Goal: Information Seeking & Learning: Check status

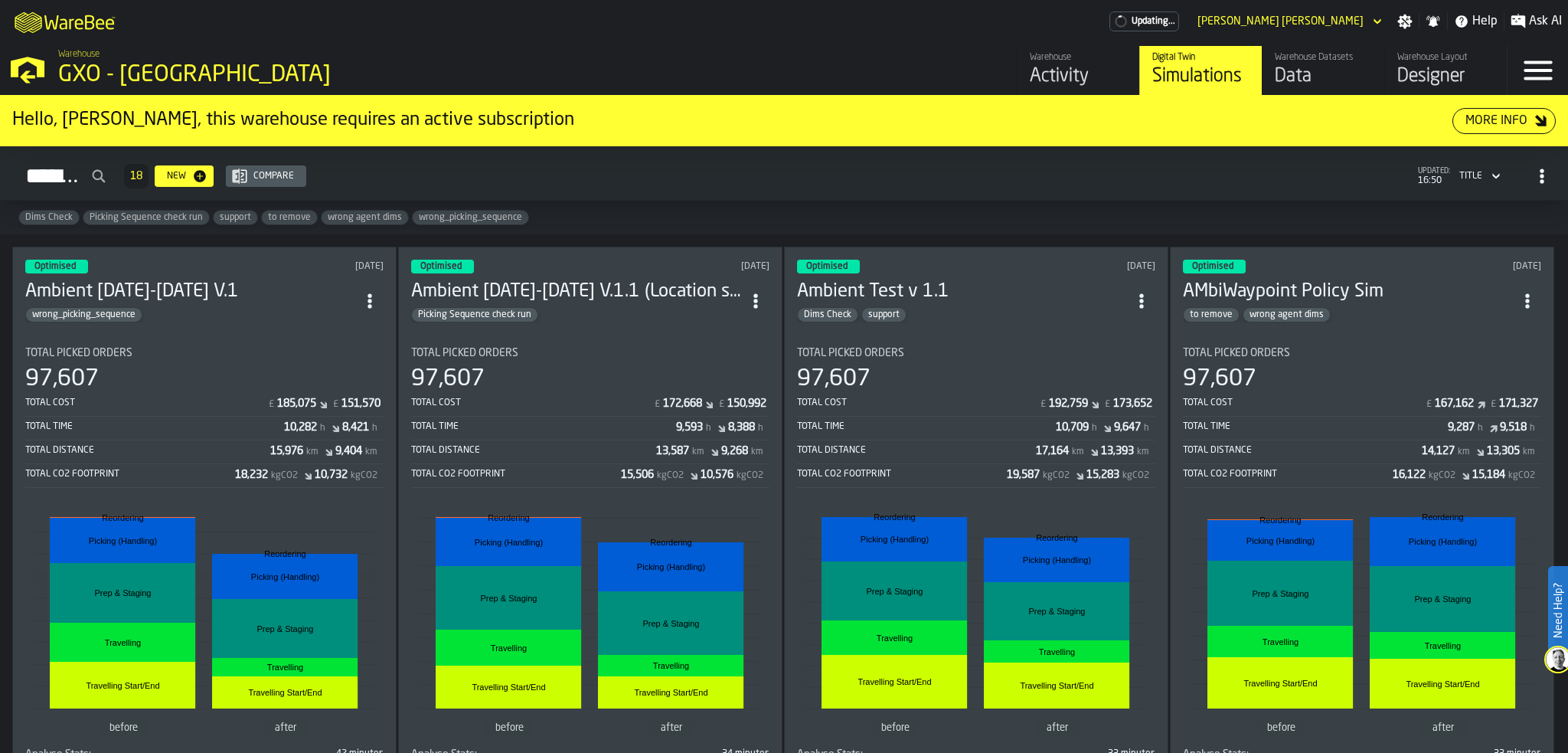
click at [1035, 77] on div "Activity" at bounding box center [1079, 76] width 98 height 24
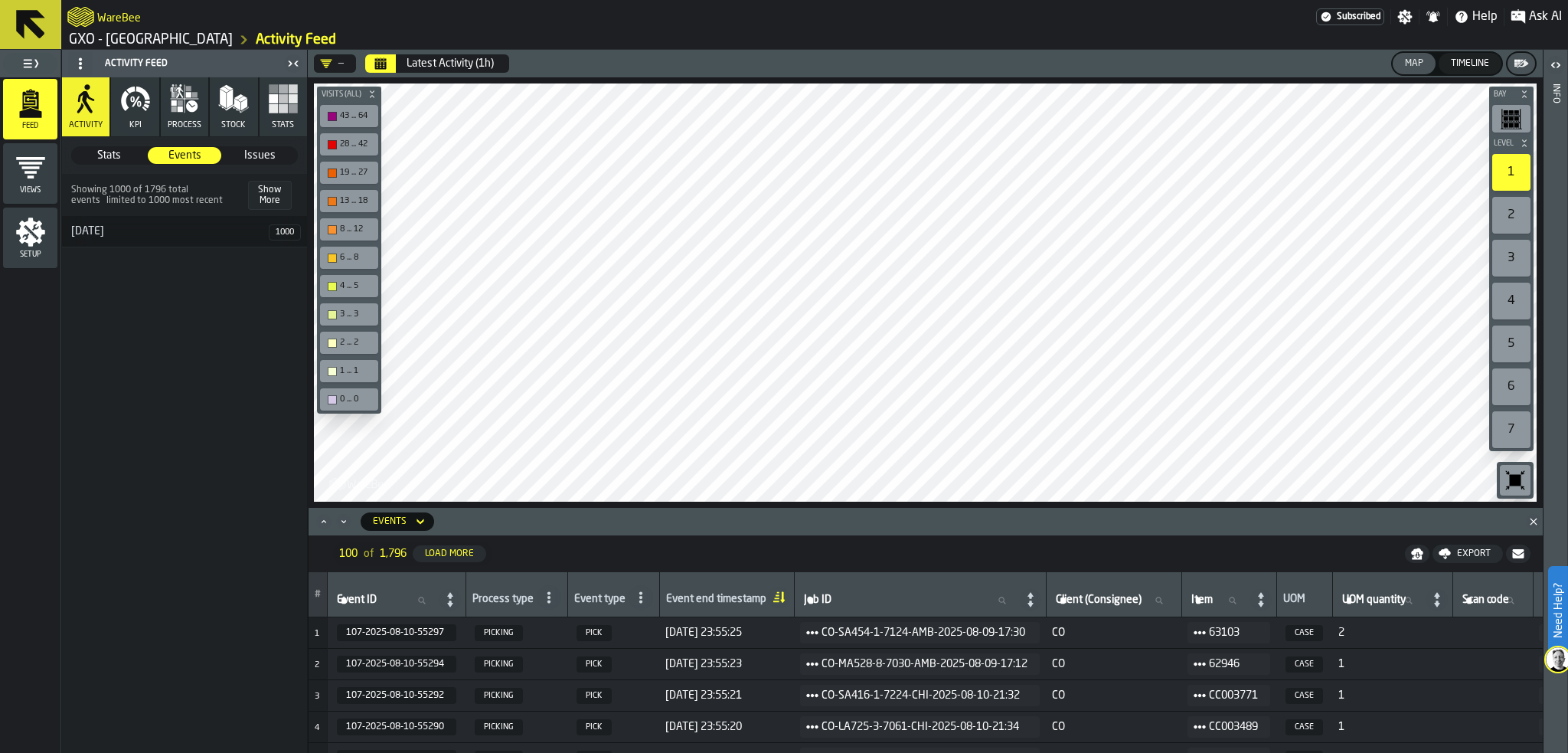
click at [137, 113] on icon "button" at bounding box center [135, 99] width 30 height 30
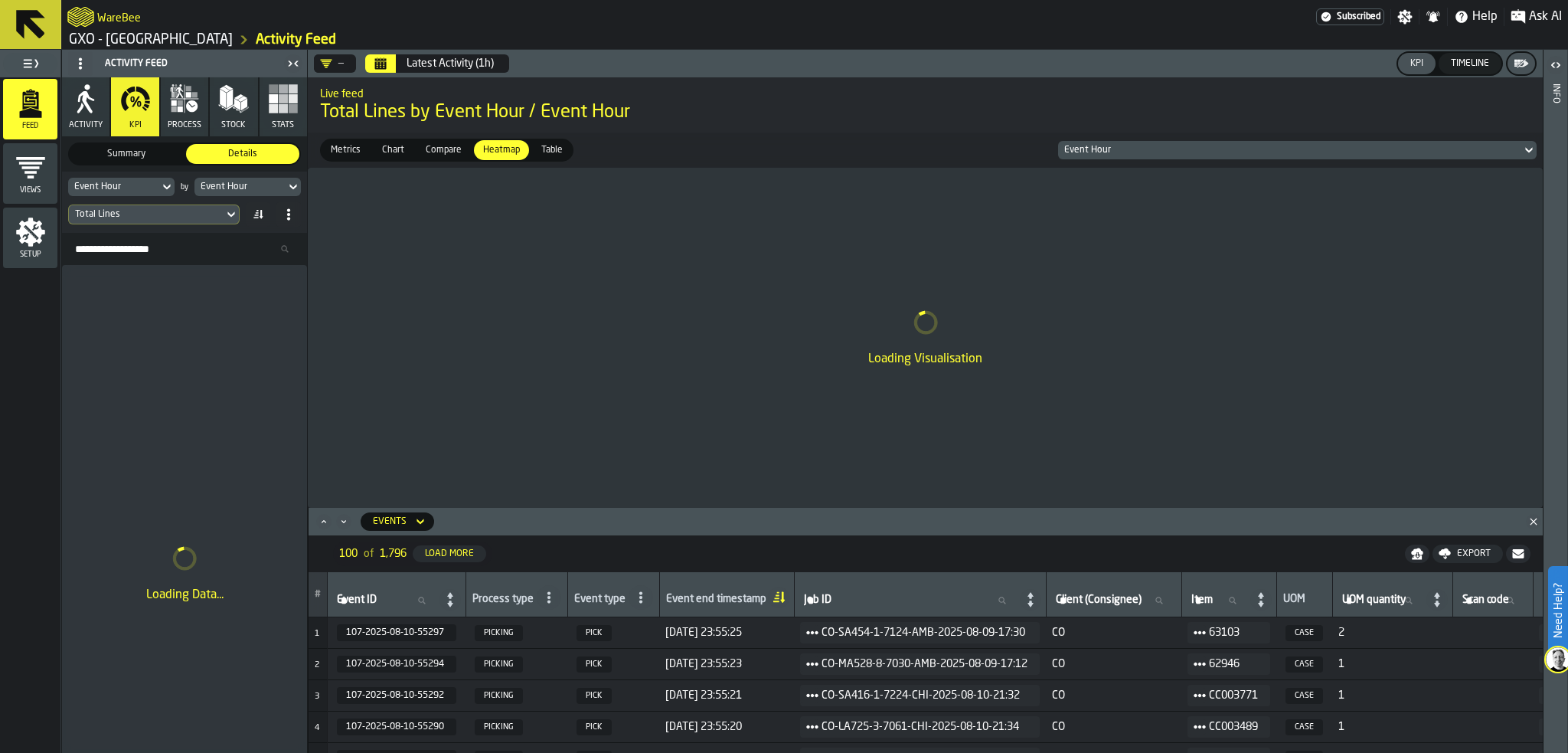
click at [387, 67] on button "Calendar" at bounding box center [380, 63] width 30 height 18
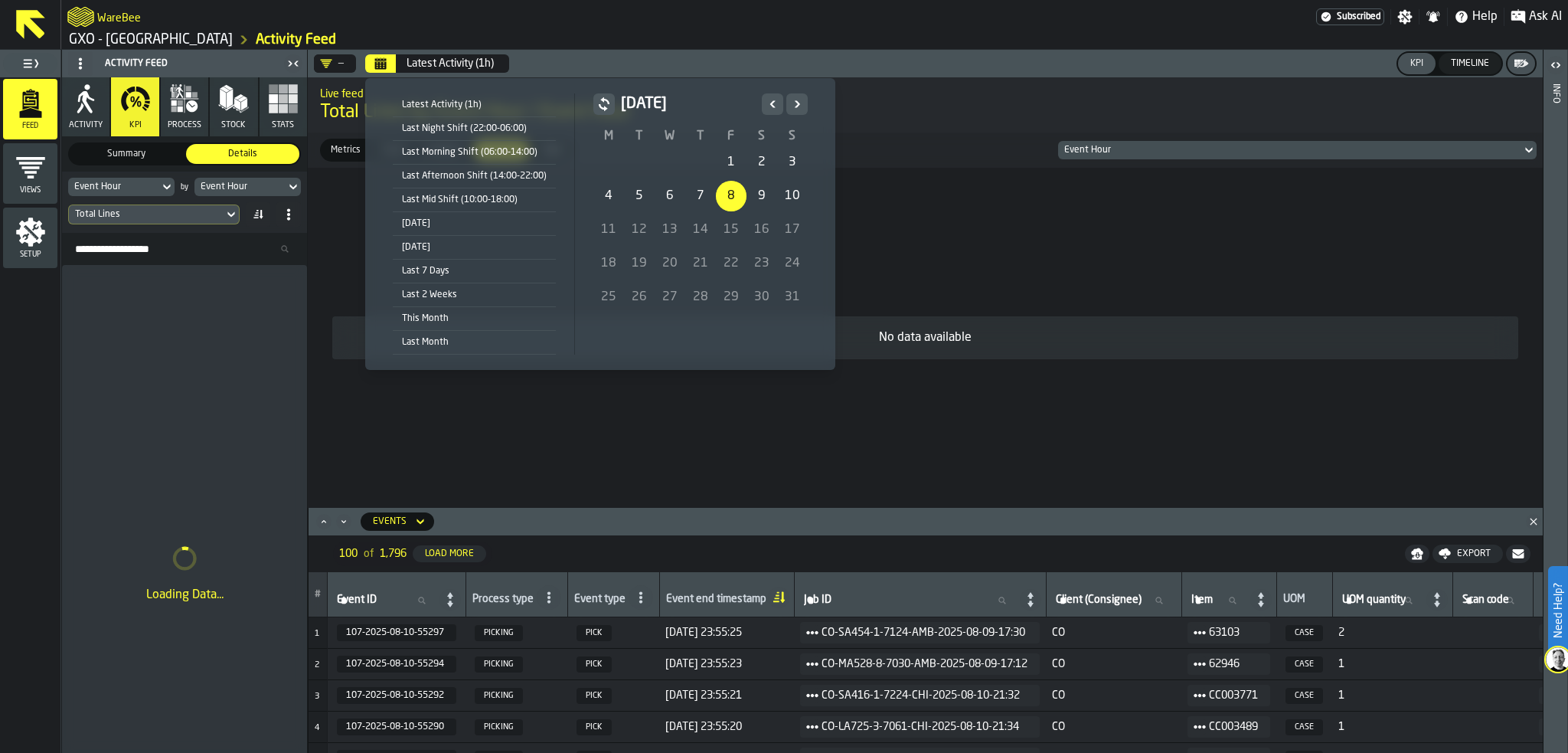
click at [719, 188] on div "8" at bounding box center [730, 195] width 30 height 30
drag, startPoint x: 701, startPoint y: 195, endPoint x: 722, endPoint y: 195, distance: 21.0
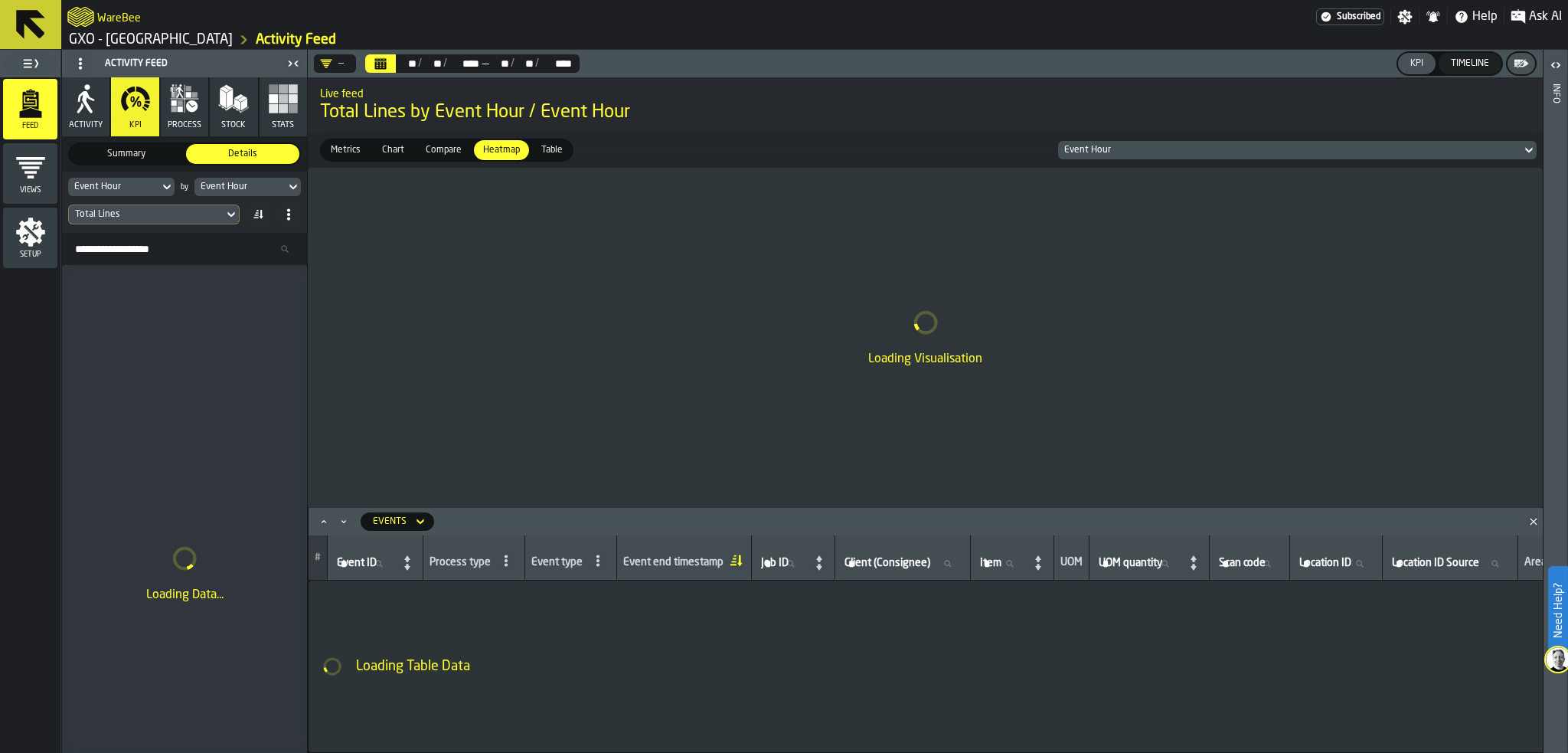
click at [373, 58] on button "Calendar" at bounding box center [380, 63] width 30 height 18
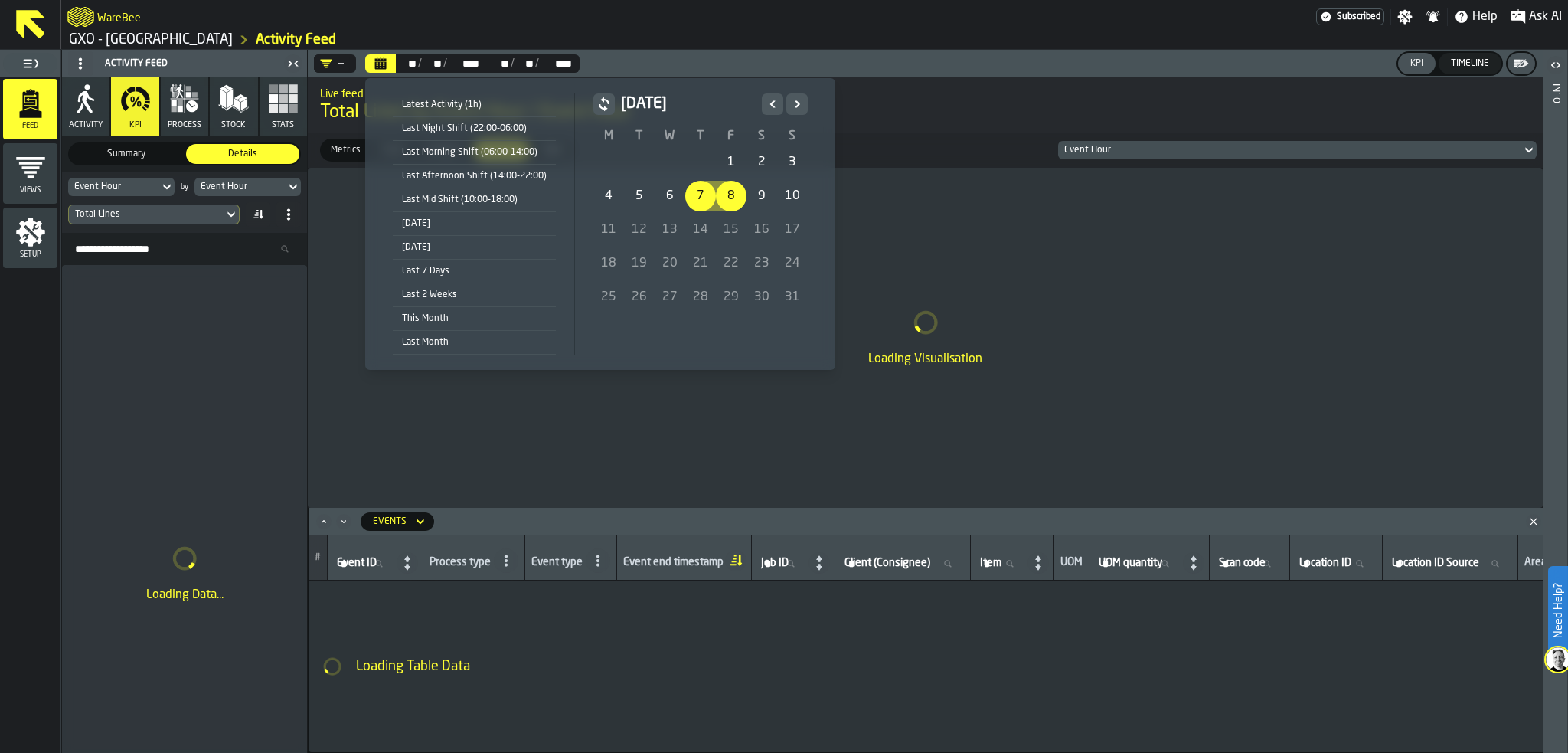
drag, startPoint x: 688, startPoint y: 198, endPoint x: 725, endPoint y: 198, distance: 37.0
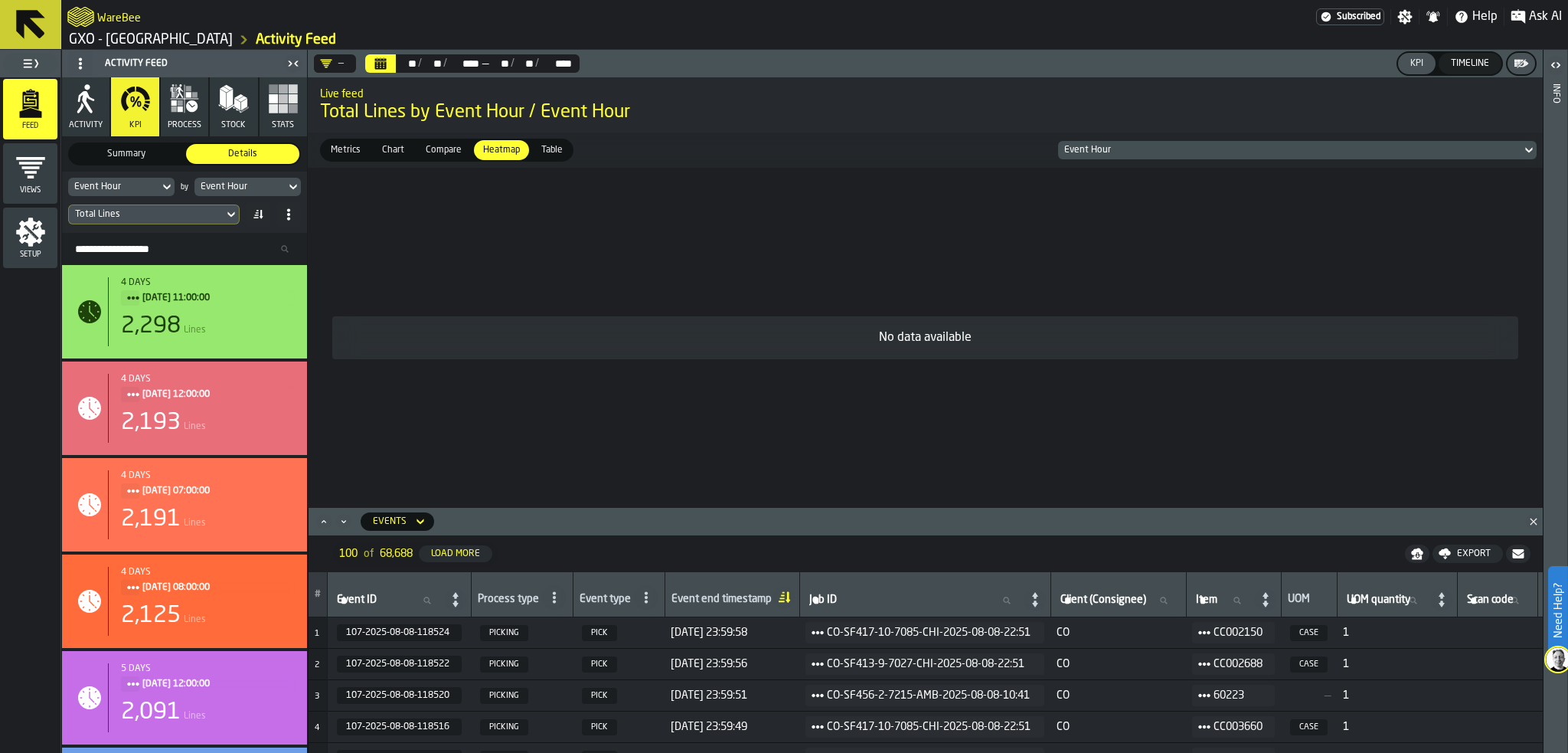
click at [150, 184] on div "Event Hour" at bounding box center [113, 187] width 79 height 10
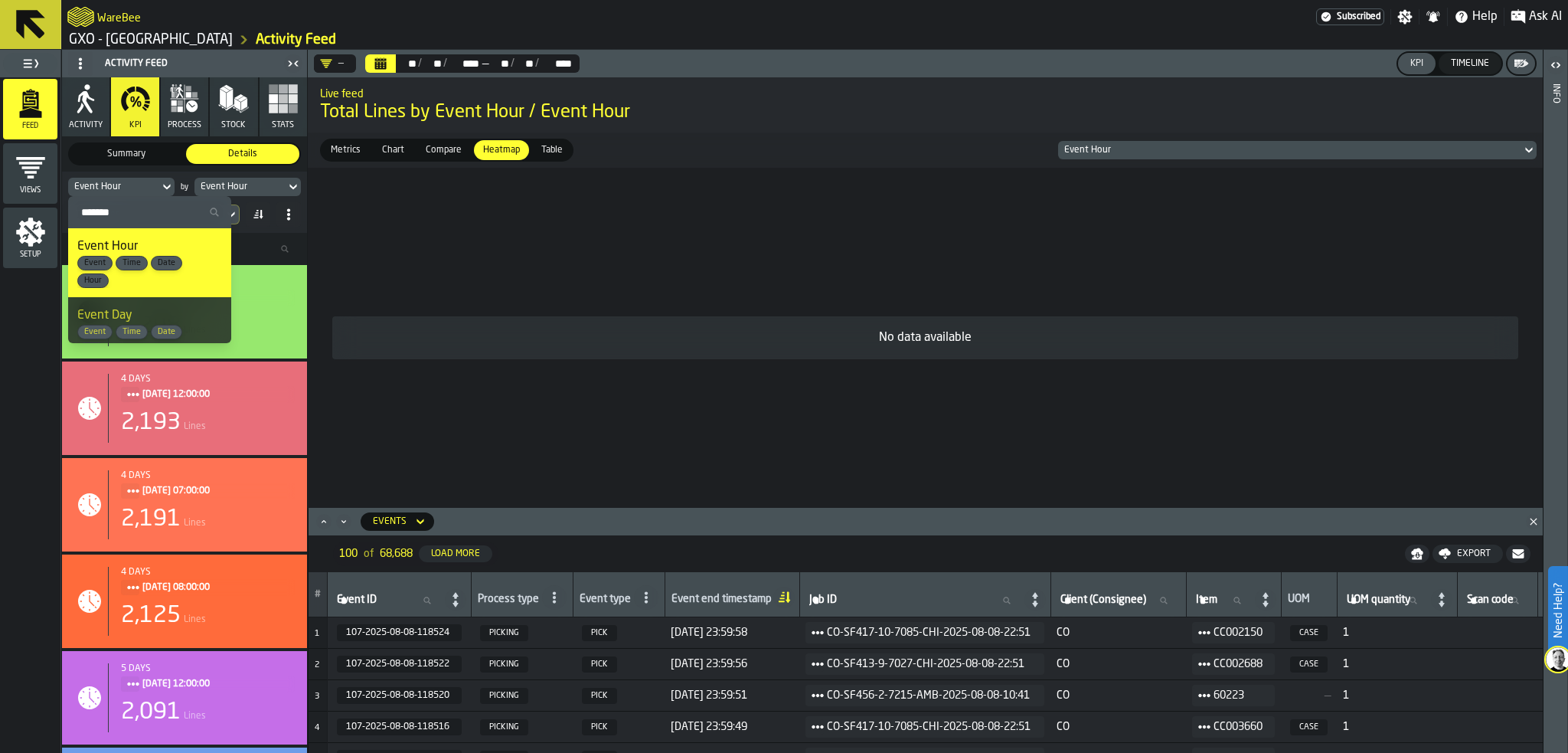
click at [150, 184] on div "Event Hour" at bounding box center [113, 187] width 79 height 10
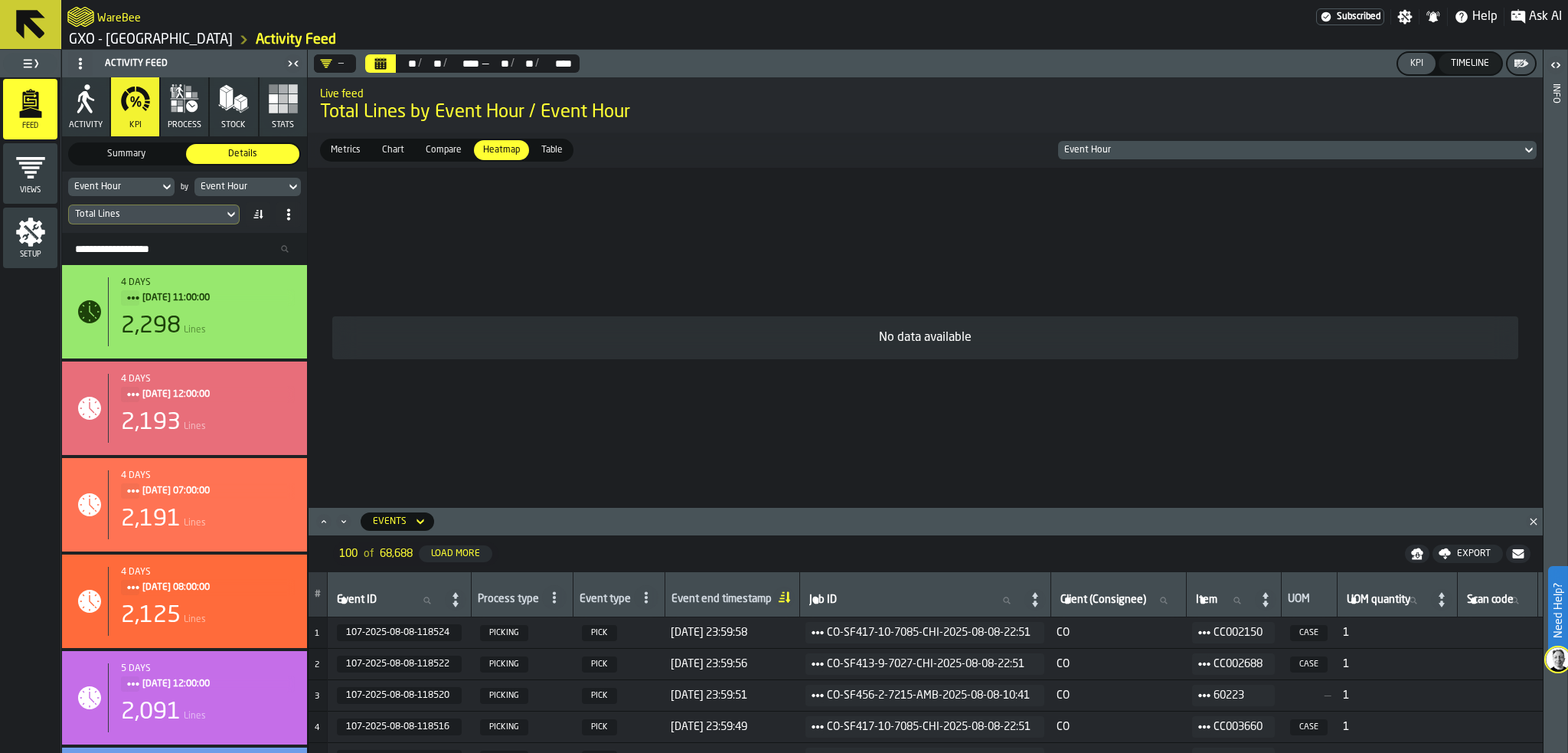
click at [336, 61] on div "—" at bounding box center [331, 63] width 23 height 12
click at [360, 120] on div "Picking (No Milk)" at bounding box center [387, 127] width 129 height 18
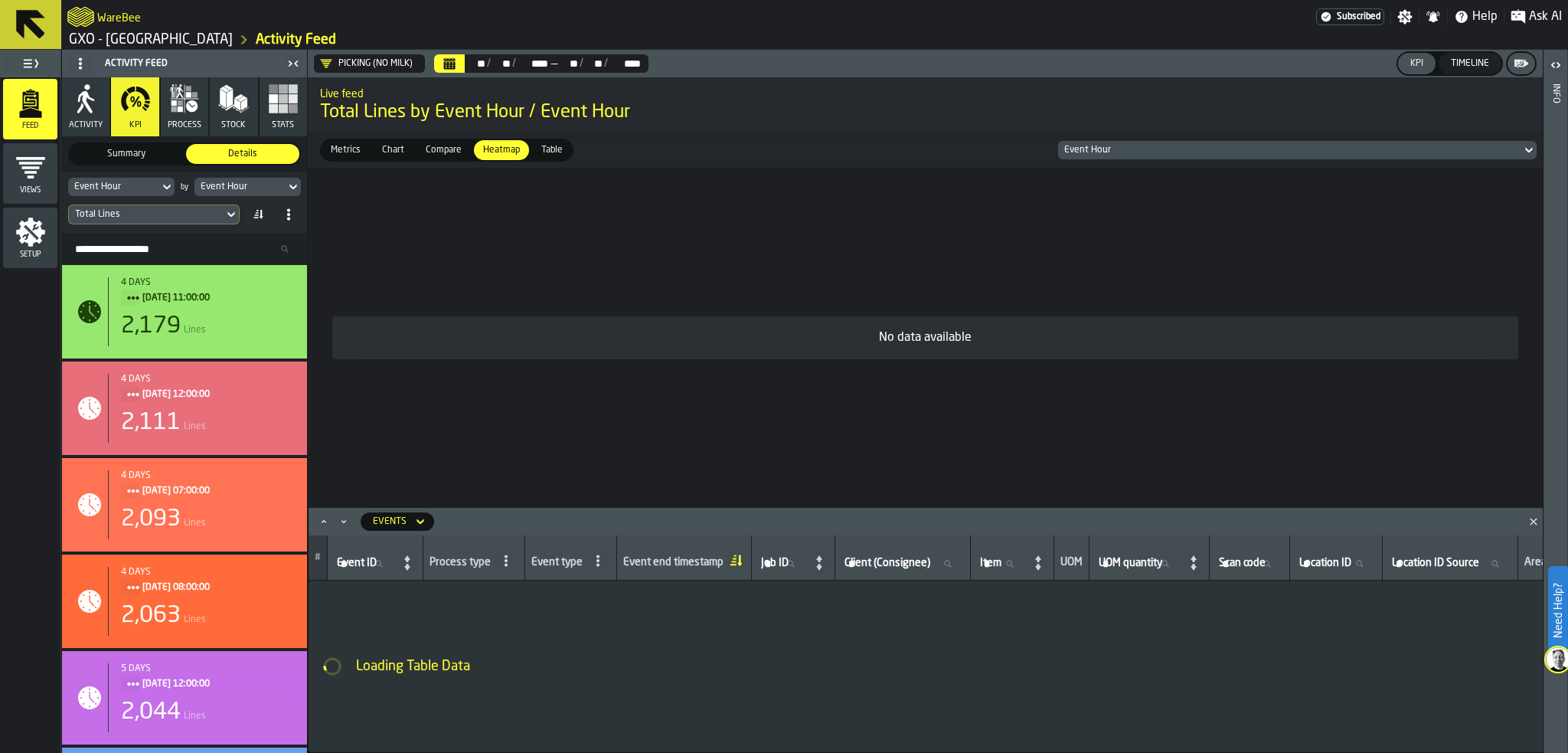
click at [150, 188] on div "Event Hour" at bounding box center [113, 187] width 79 height 10
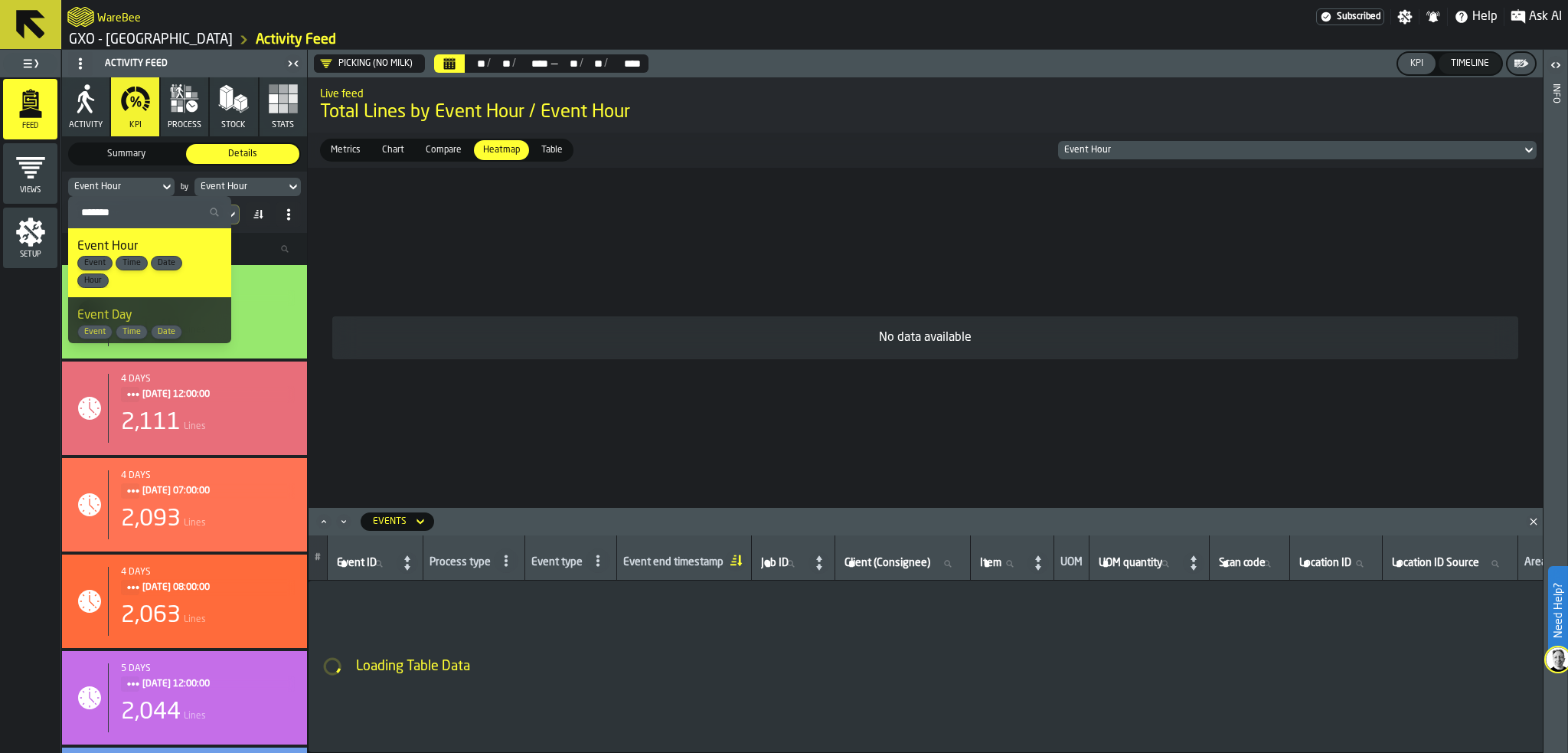
click at [150, 188] on div "Event Hour" at bounding box center [113, 187] width 79 height 10
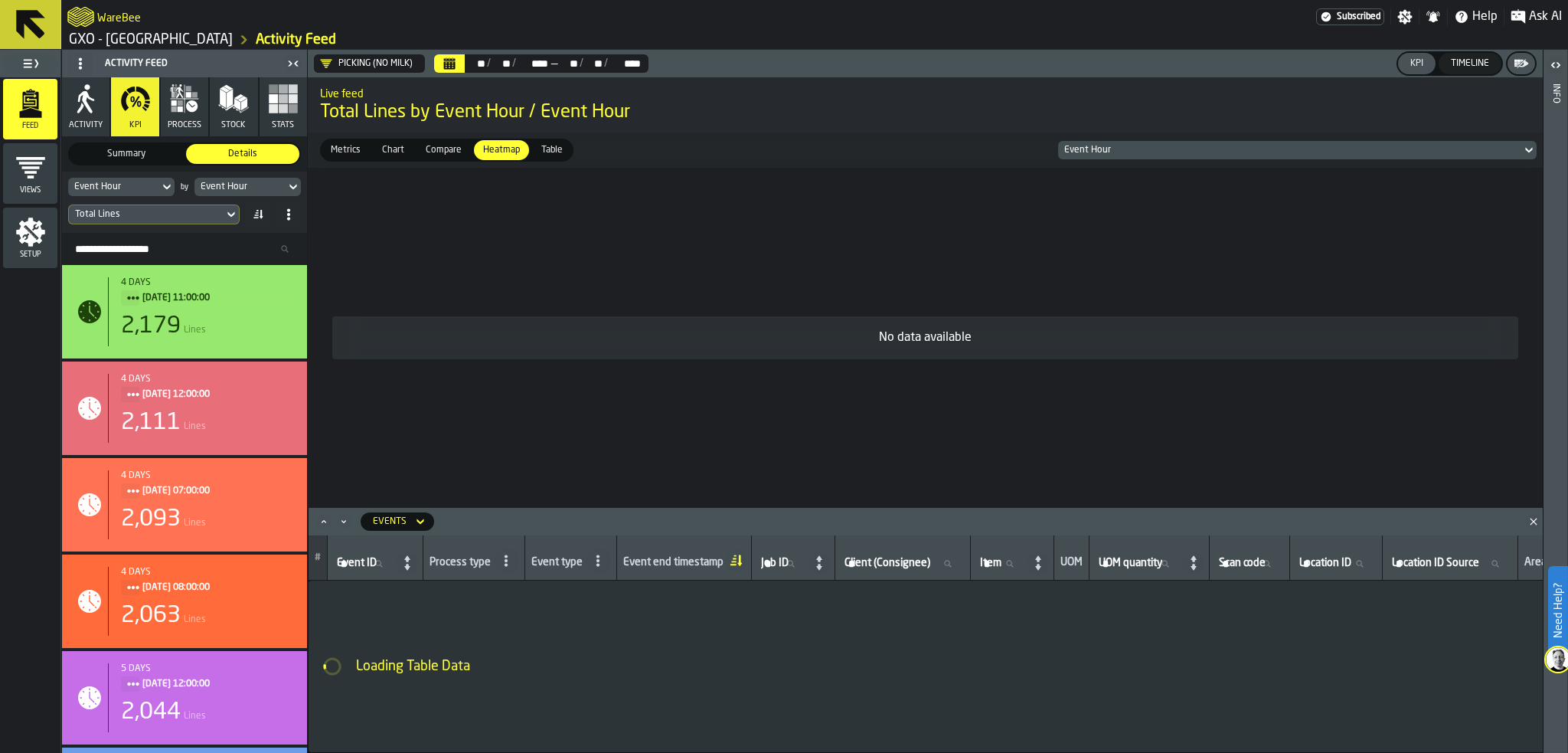
click at [141, 209] on div "Total Lines" at bounding box center [146, 214] width 143 height 10
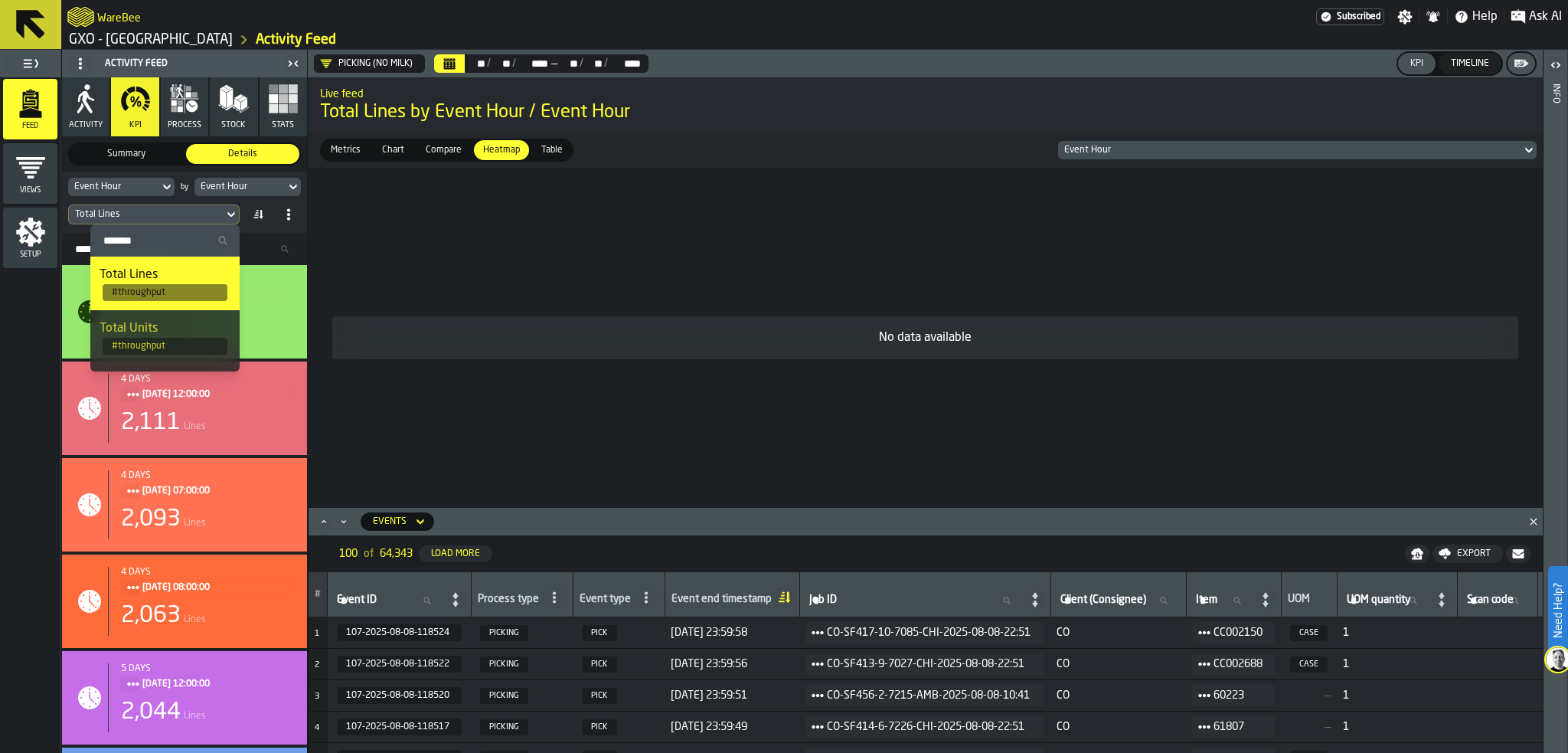
click at [157, 325] on div "Total Units" at bounding box center [164, 328] width 131 height 18
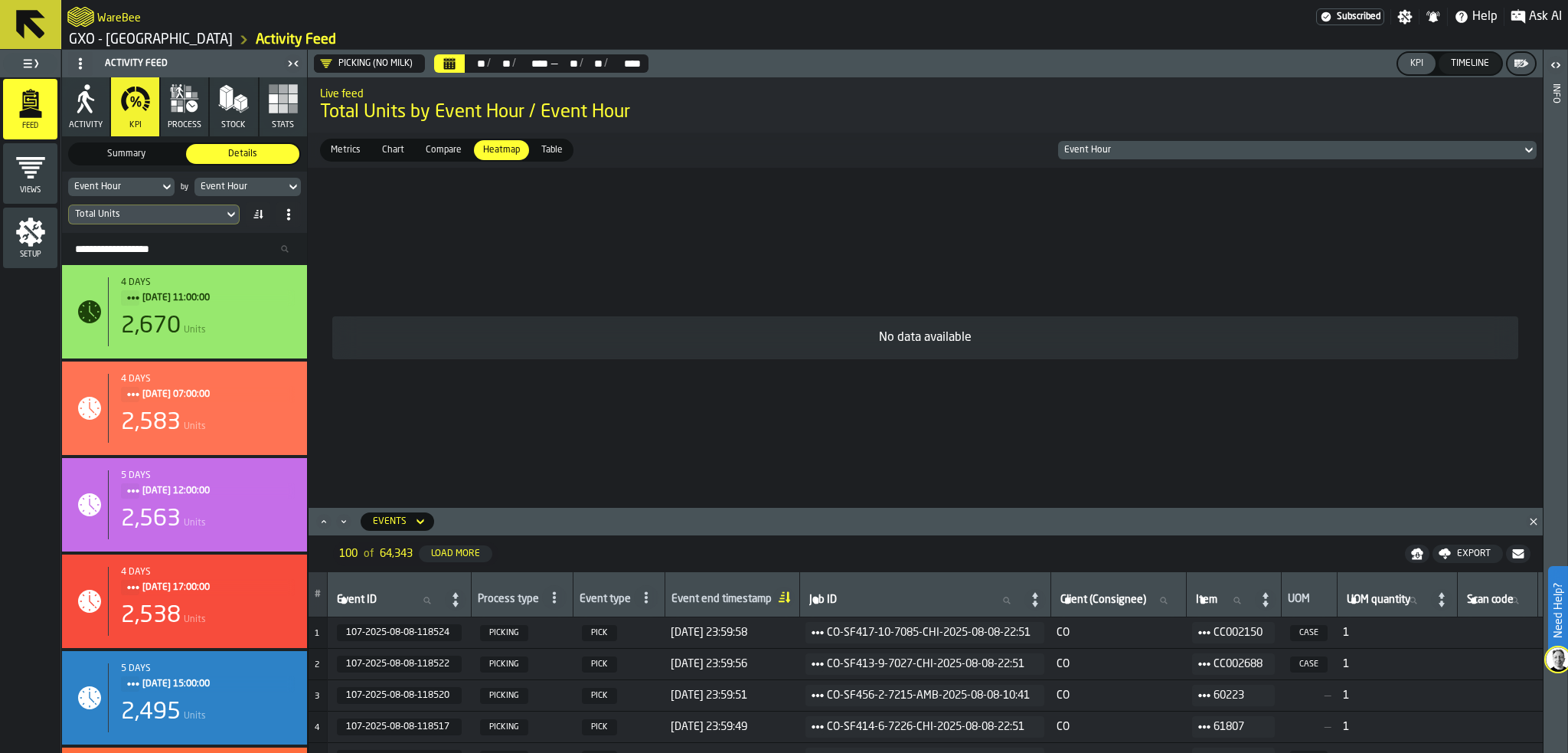
click at [191, 206] on div "Total Units" at bounding box center [146, 214] width 155 height 16
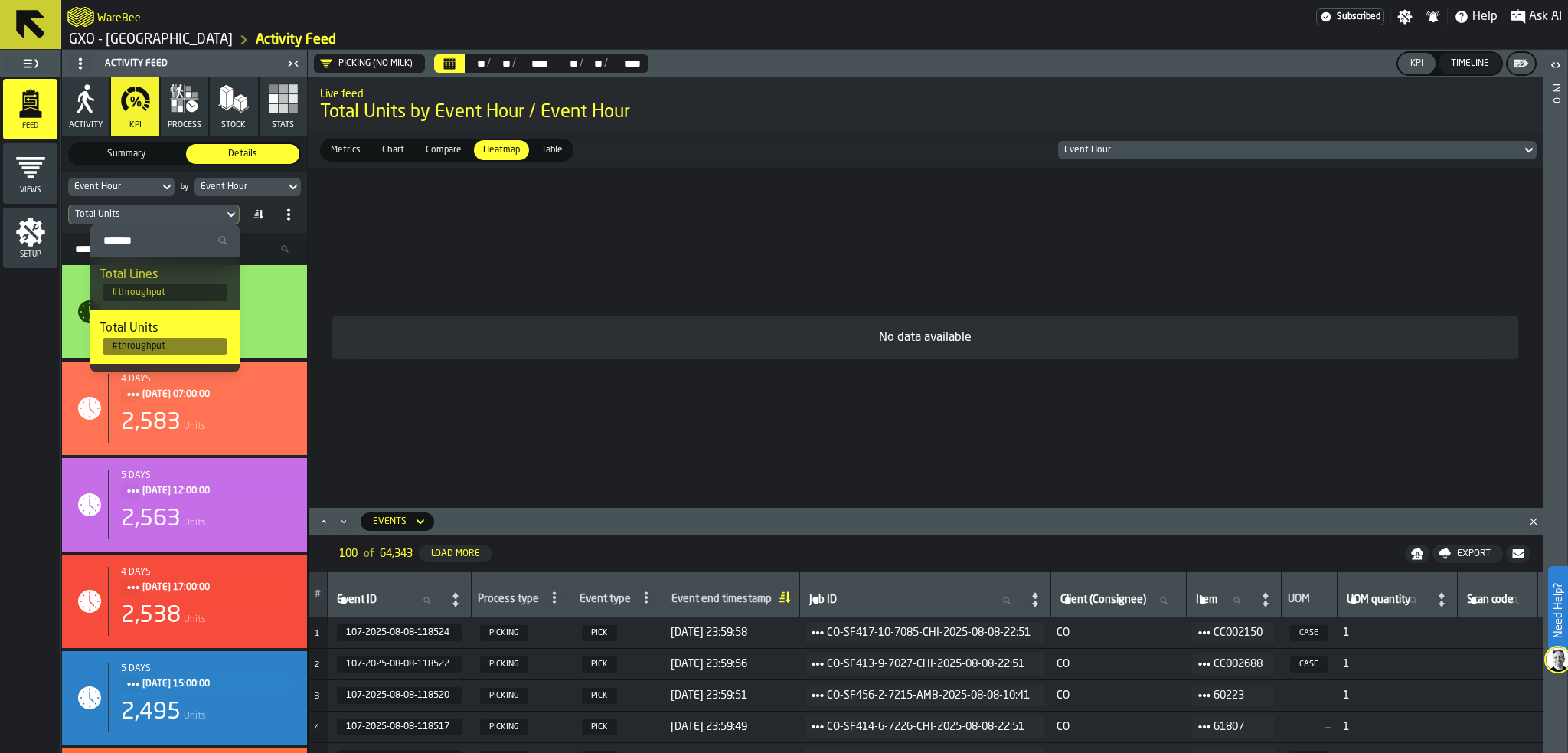
click at [164, 177] on div "Event Hour by Event Hour Total Units" at bounding box center [185, 201] width 245 height 61
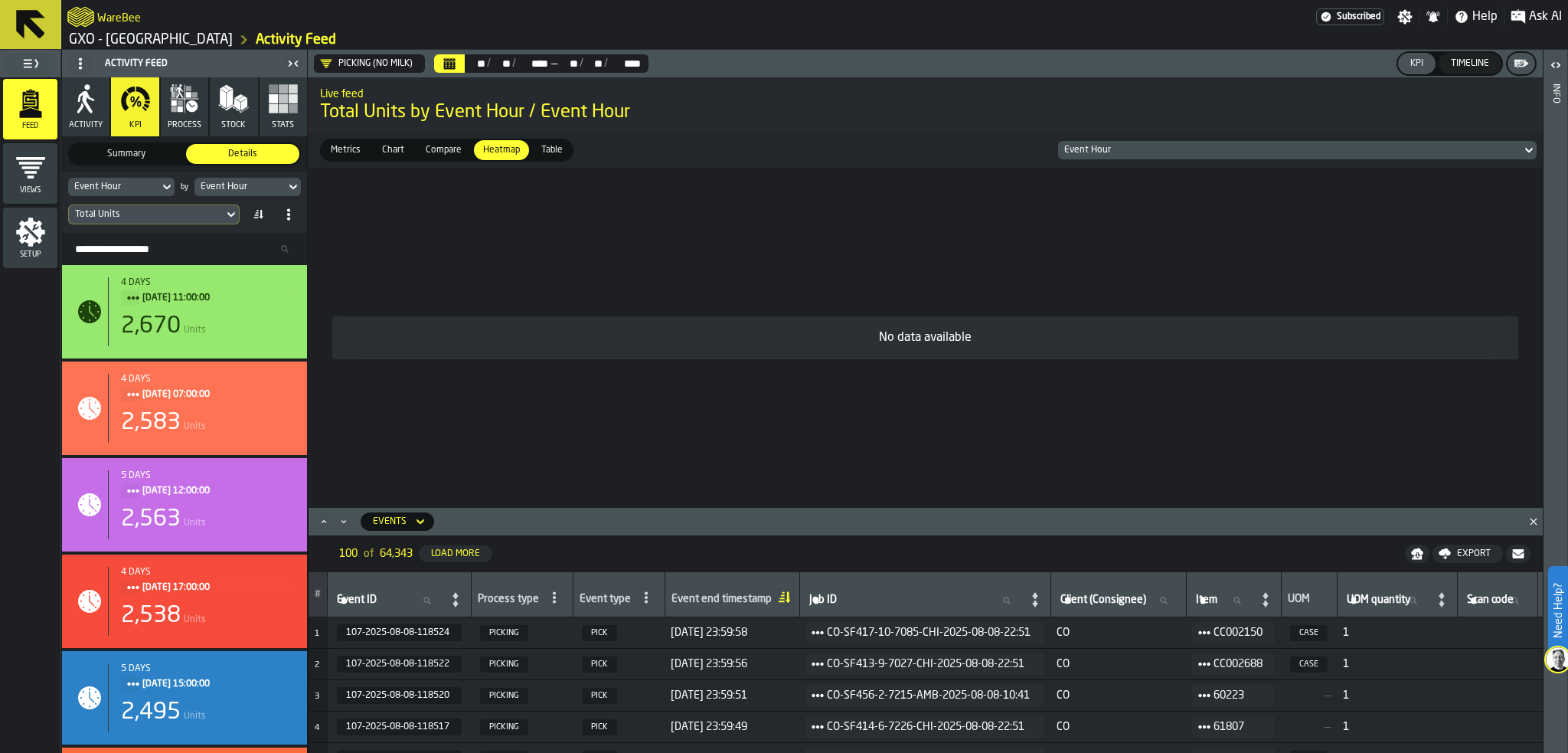
click at [161, 184] on icon at bounding box center [167, 187] width 16 height 18
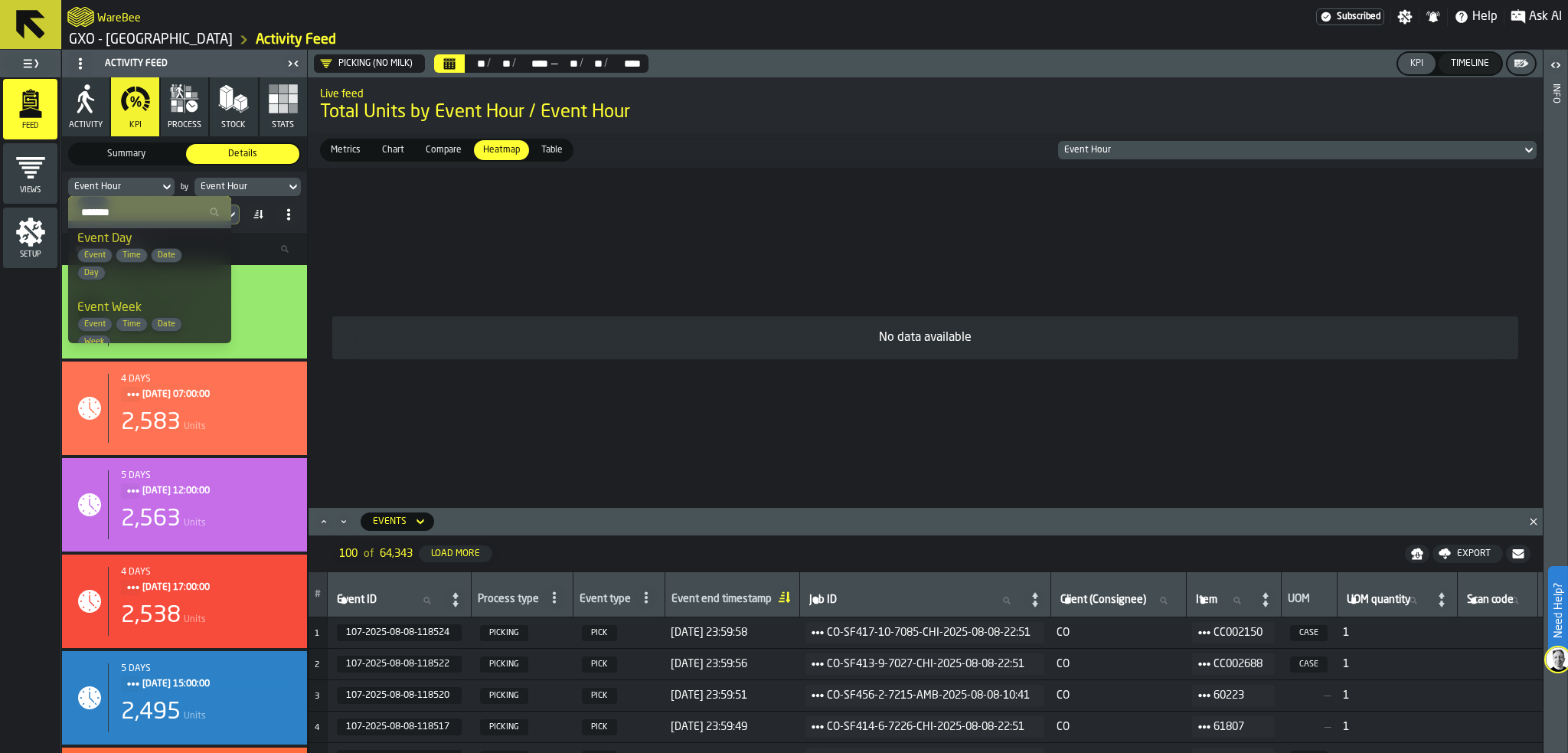
scroll to position [153, 0]
click at [168, 312] on span "User" at bounding box center [170, 317] width 29 height 10
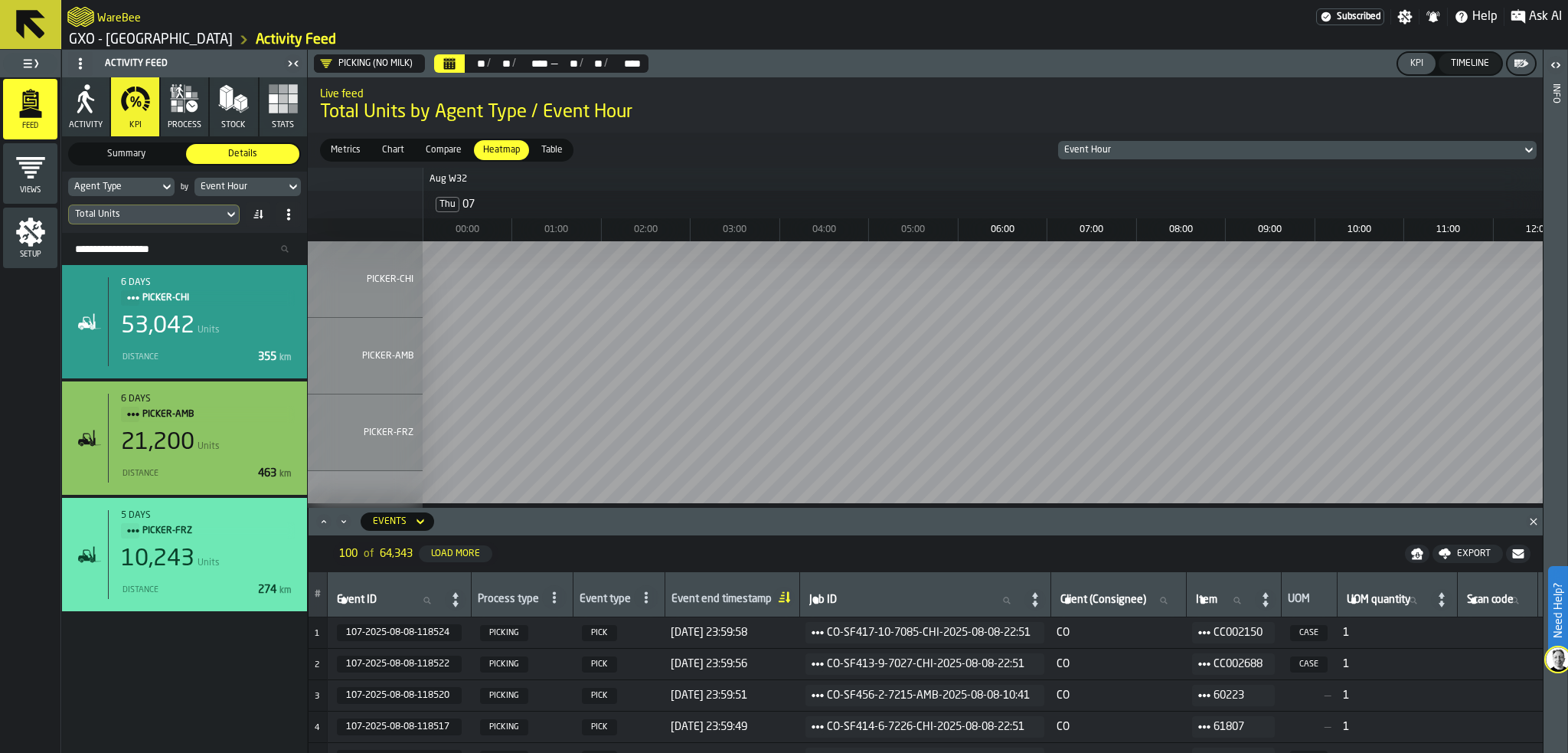
click at [145, 189] on div "Agent Type" at bounding box center [113, 187] width 79 height 10
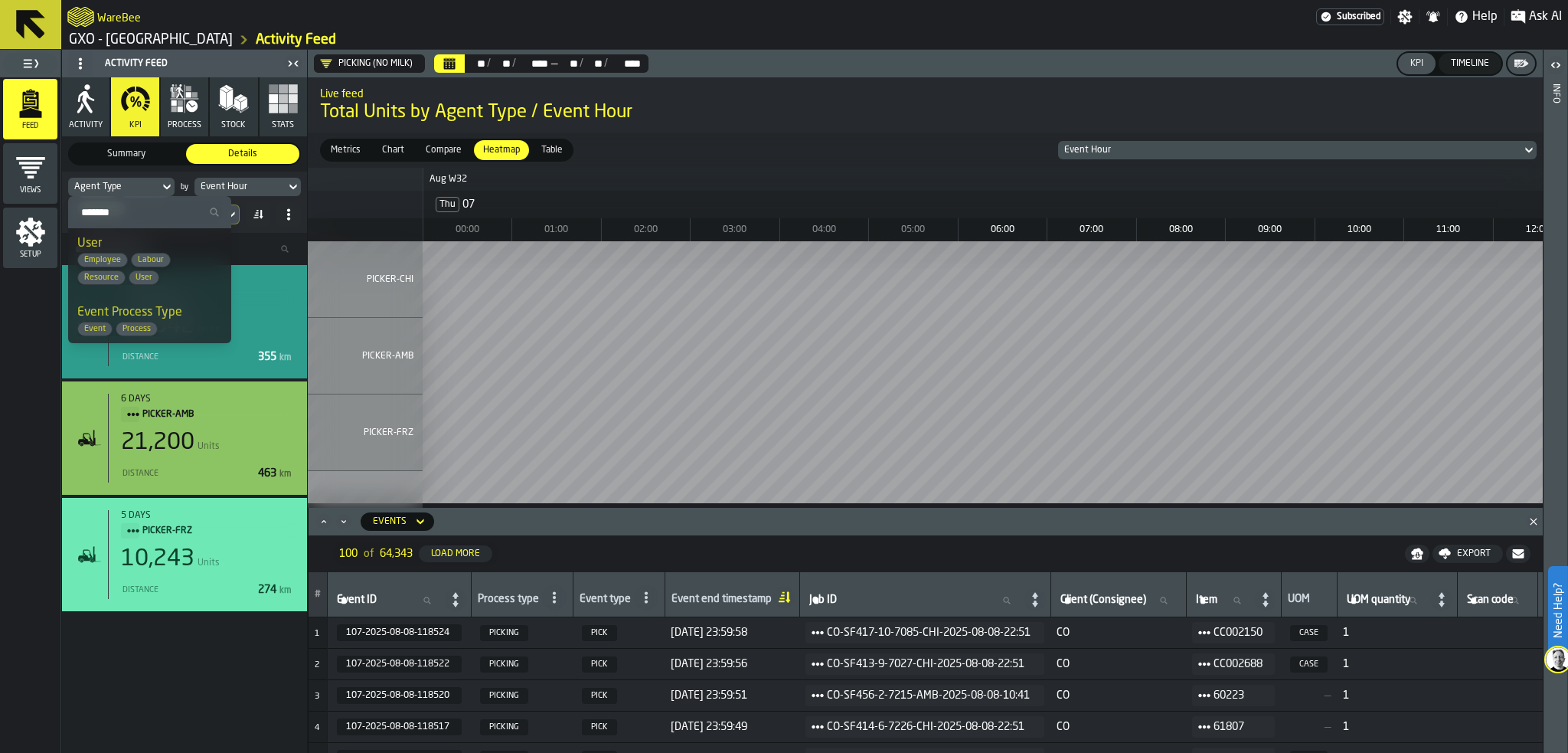
scroll to position [306, 0]
click at [175, 246] on span "User" at bounding box center [170, 251] width 29 height 10
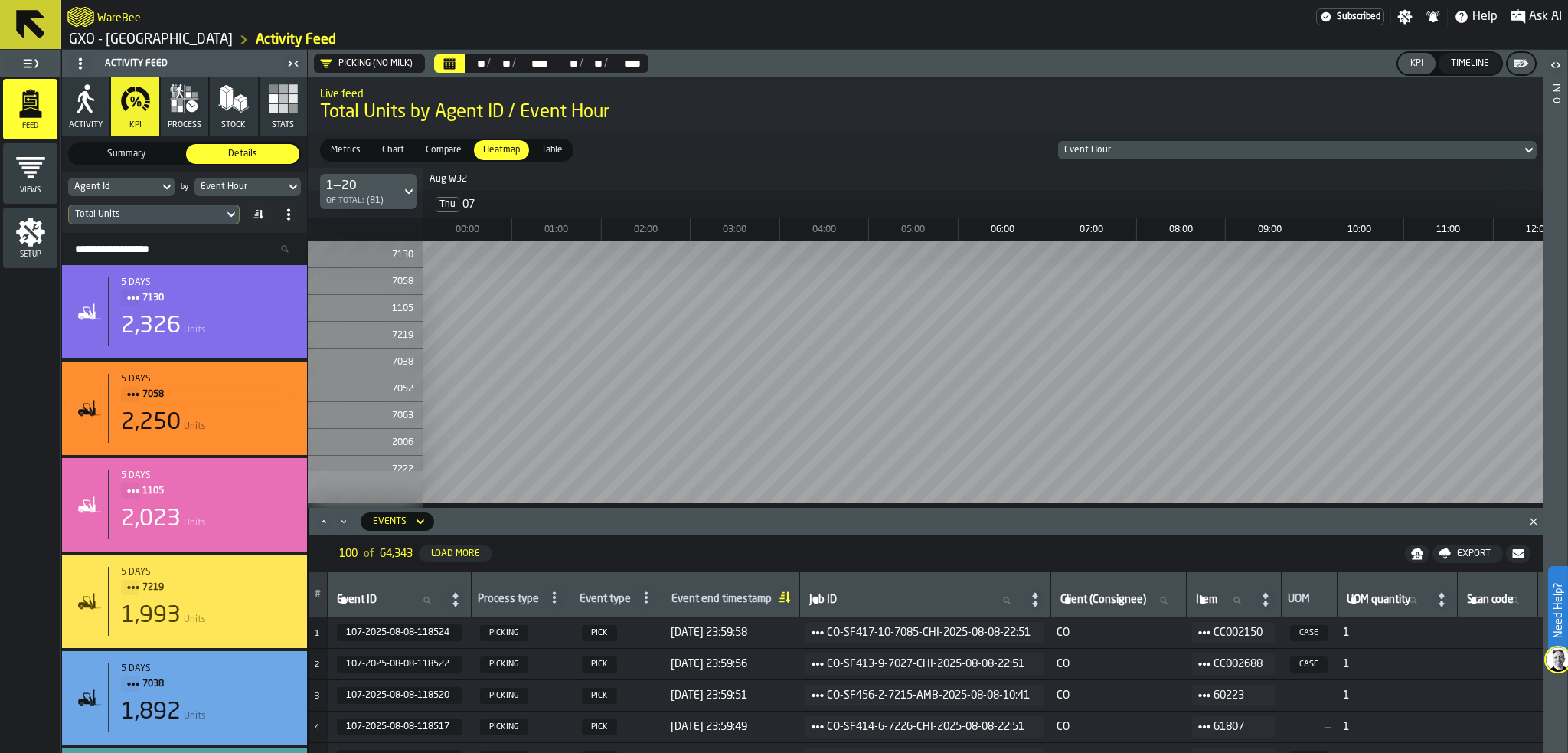
click at [551, 148] on span "Table" at bounding box center [551, 150] width 34 height 14
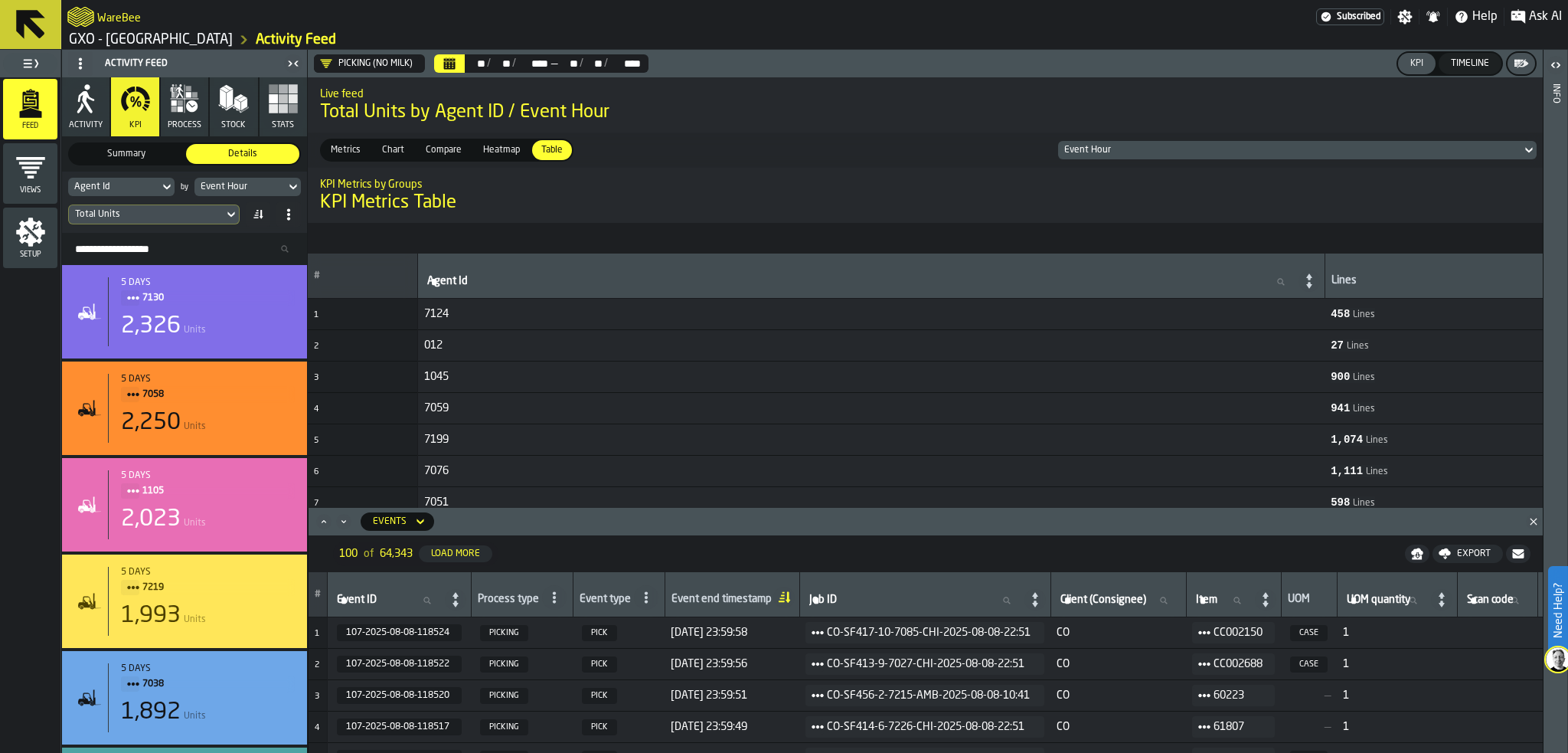
click at [392, 151] on span "Chart" at bounding box center [393, 150] width 35 height 14
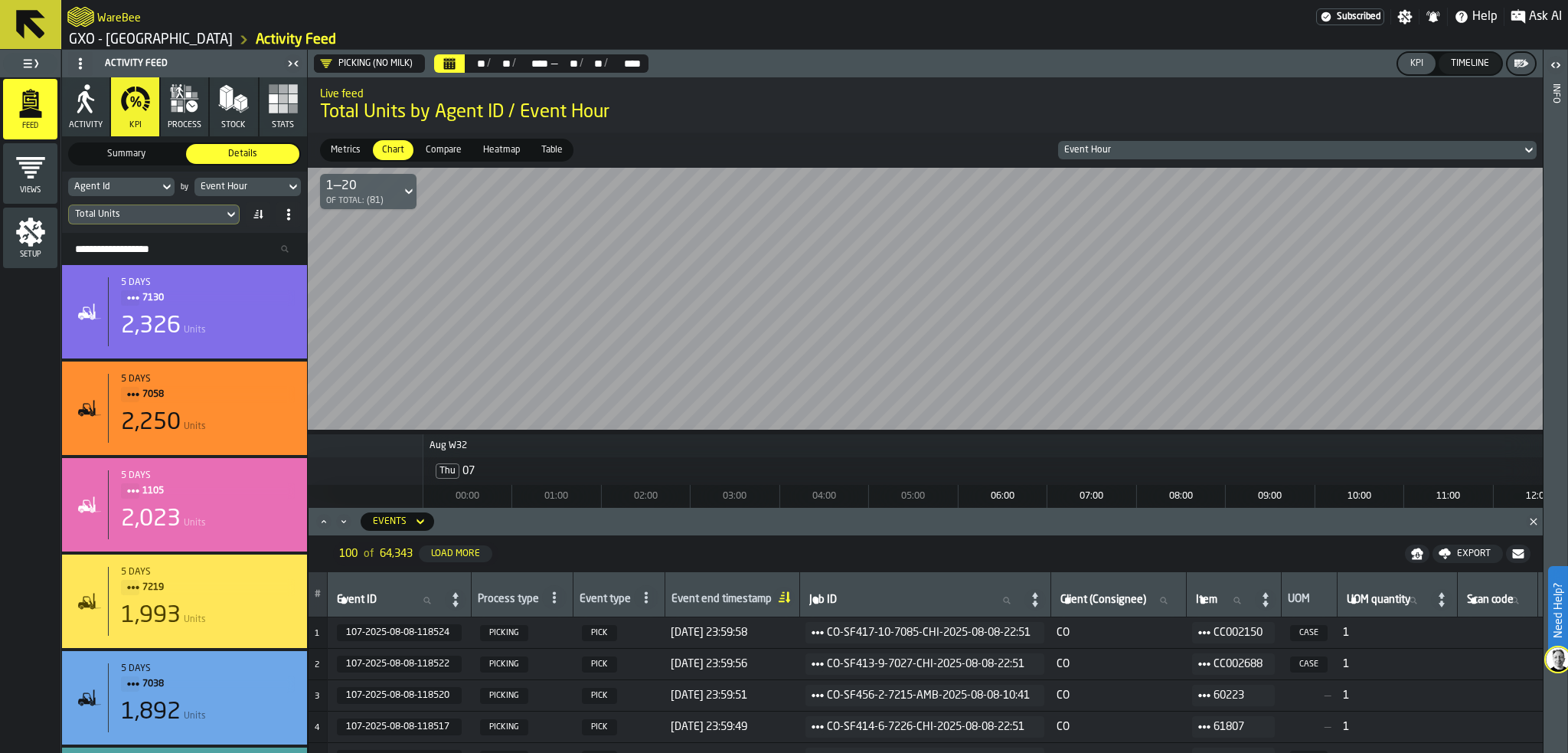
click at [1143, 149] on div "Event Hour" at bounding box center [1290, 150] width 451 height 10
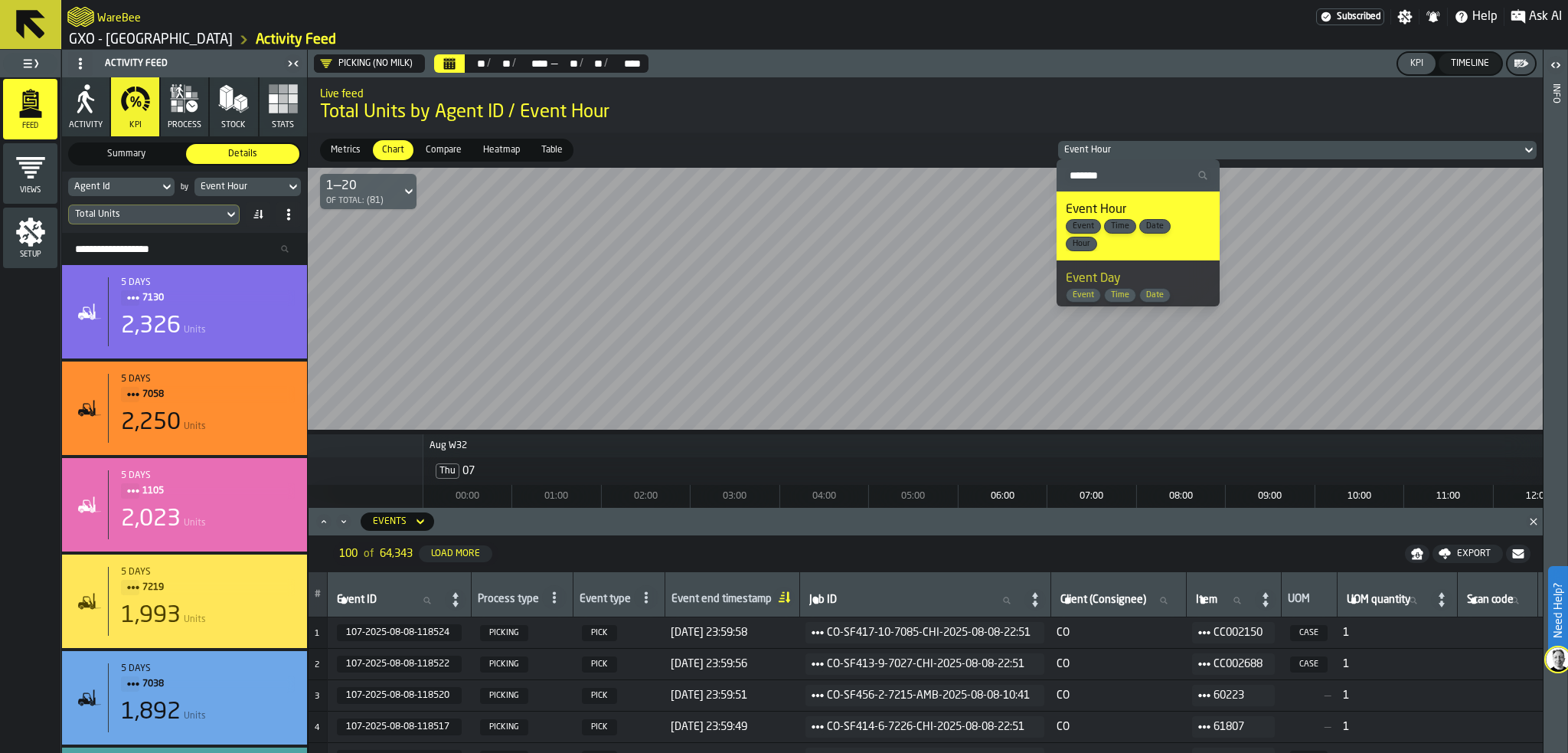
scroll to position [77, 0]
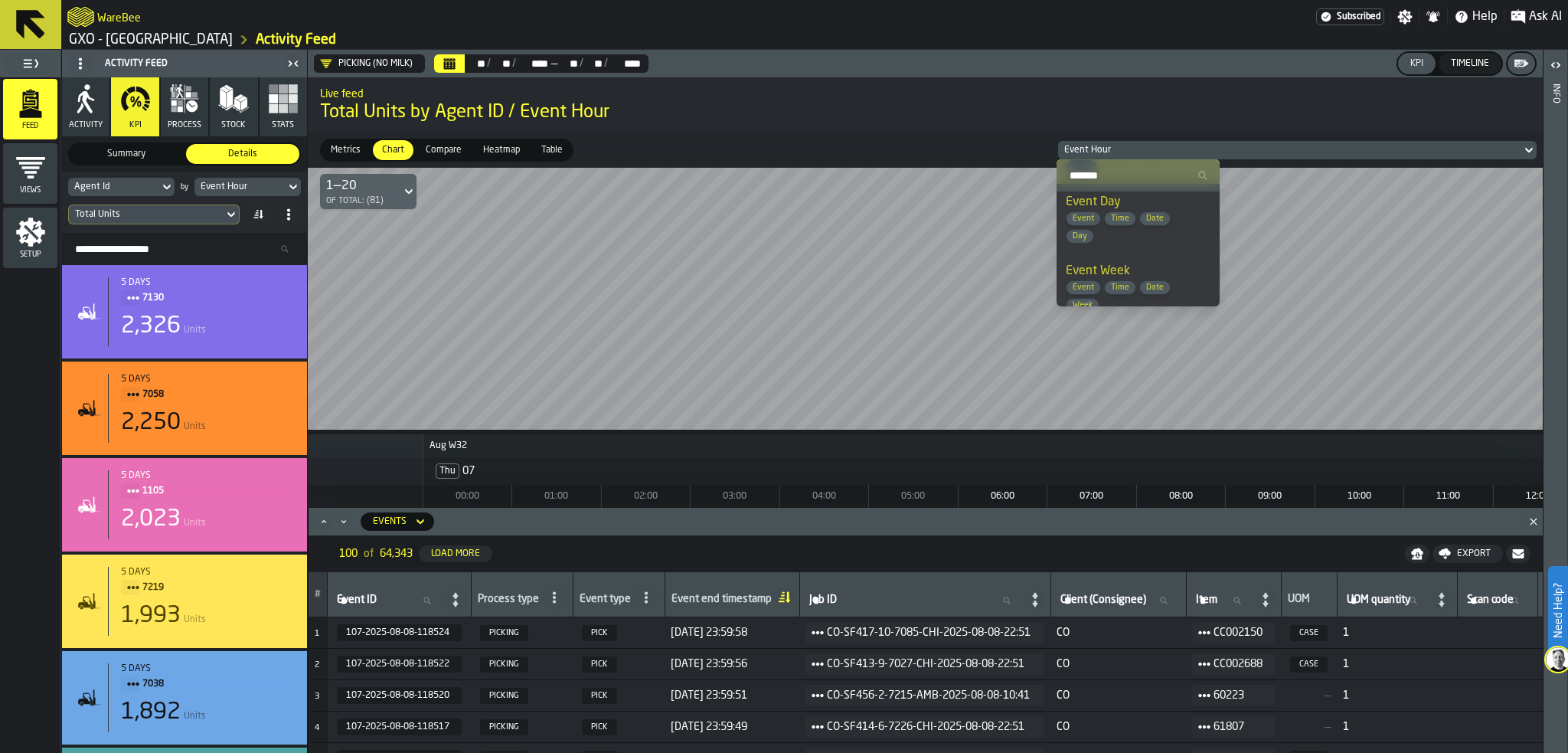
click at [1081, 233] on span "Day" at bounding box center [1080, 237] width 27 height 10
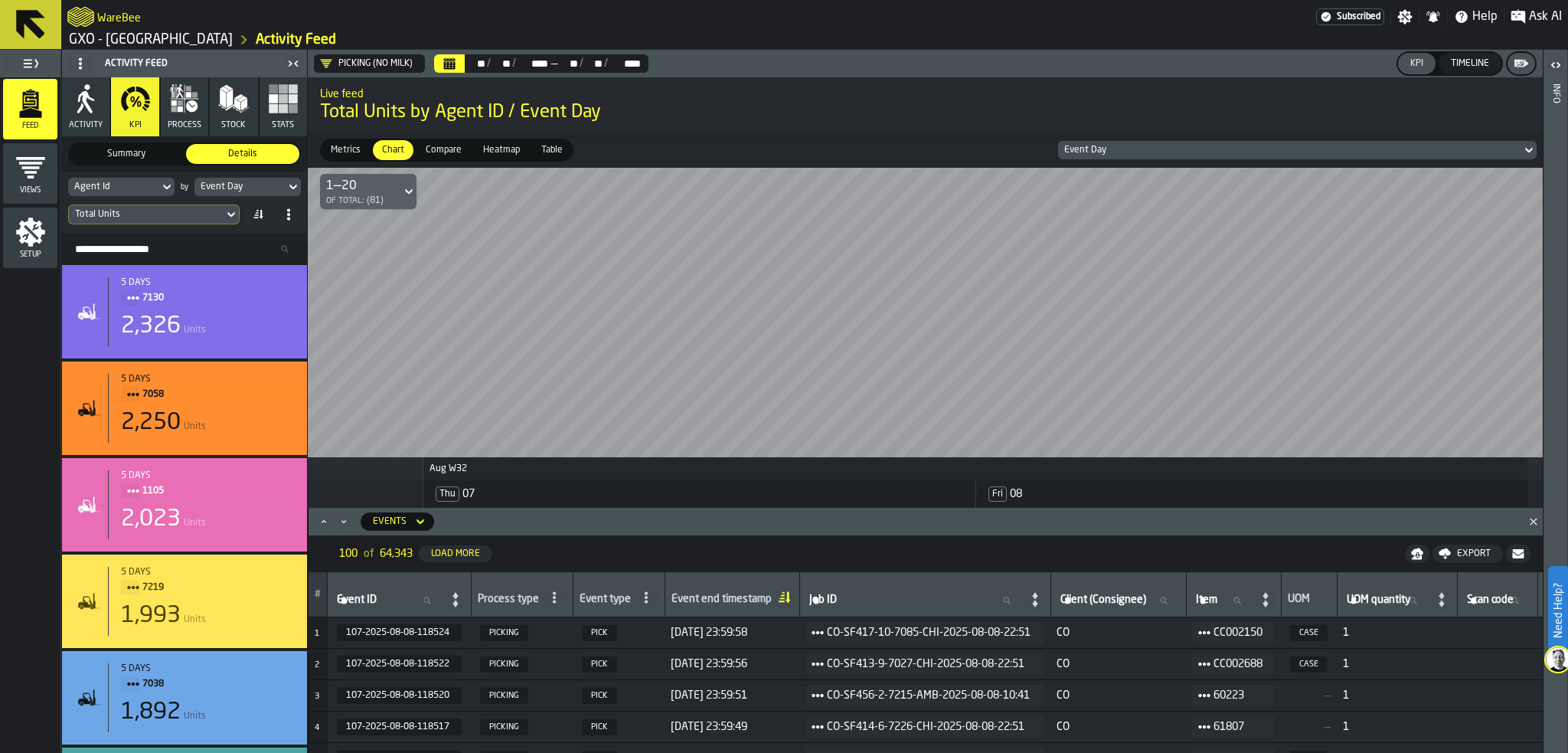
click at [483, 150] on span "Heatmap" at bounding box center [501, 150] width 49 height 14
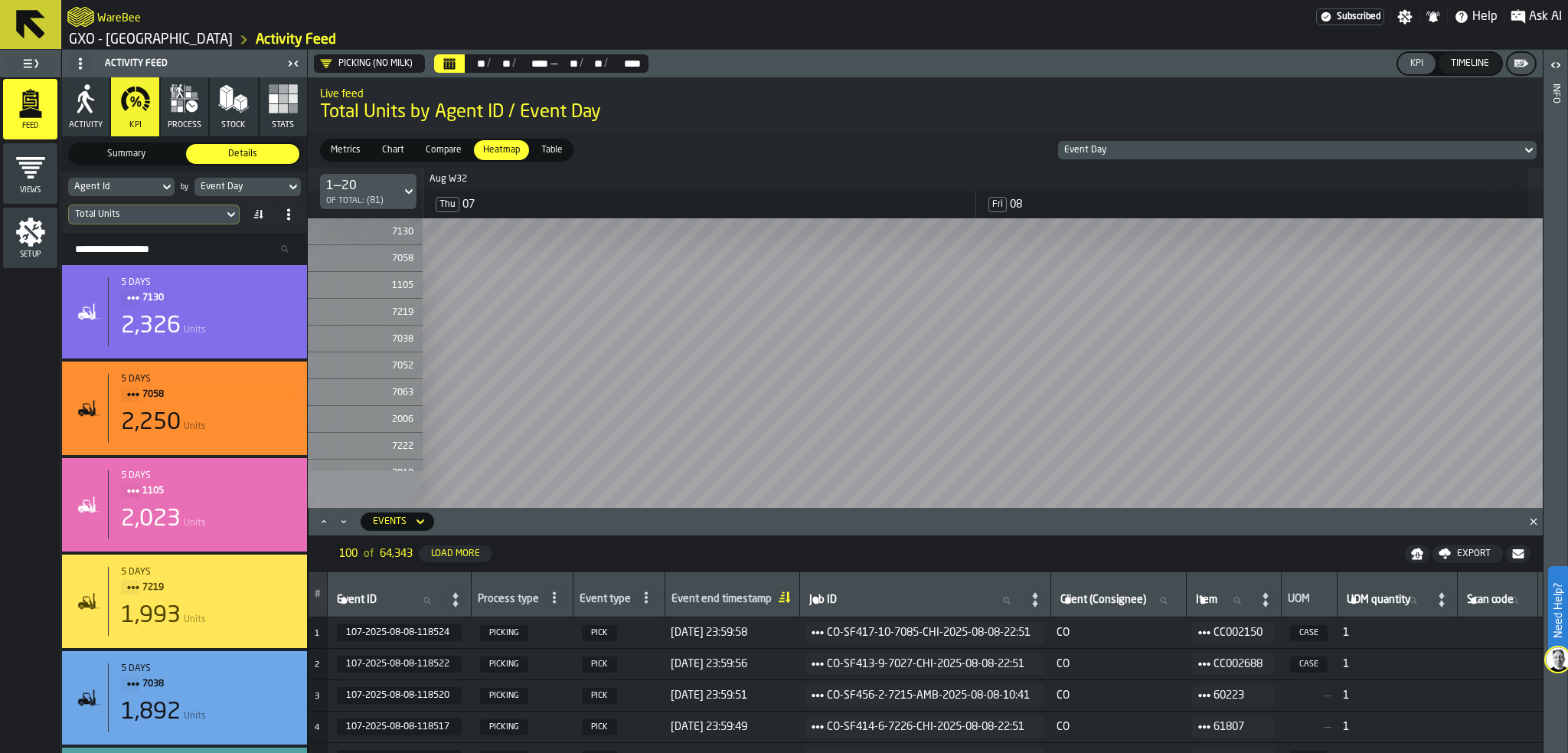
click at [371, 66] on div "Picking (No Milk)" at bounding box center [366, 63] width 92 height 12
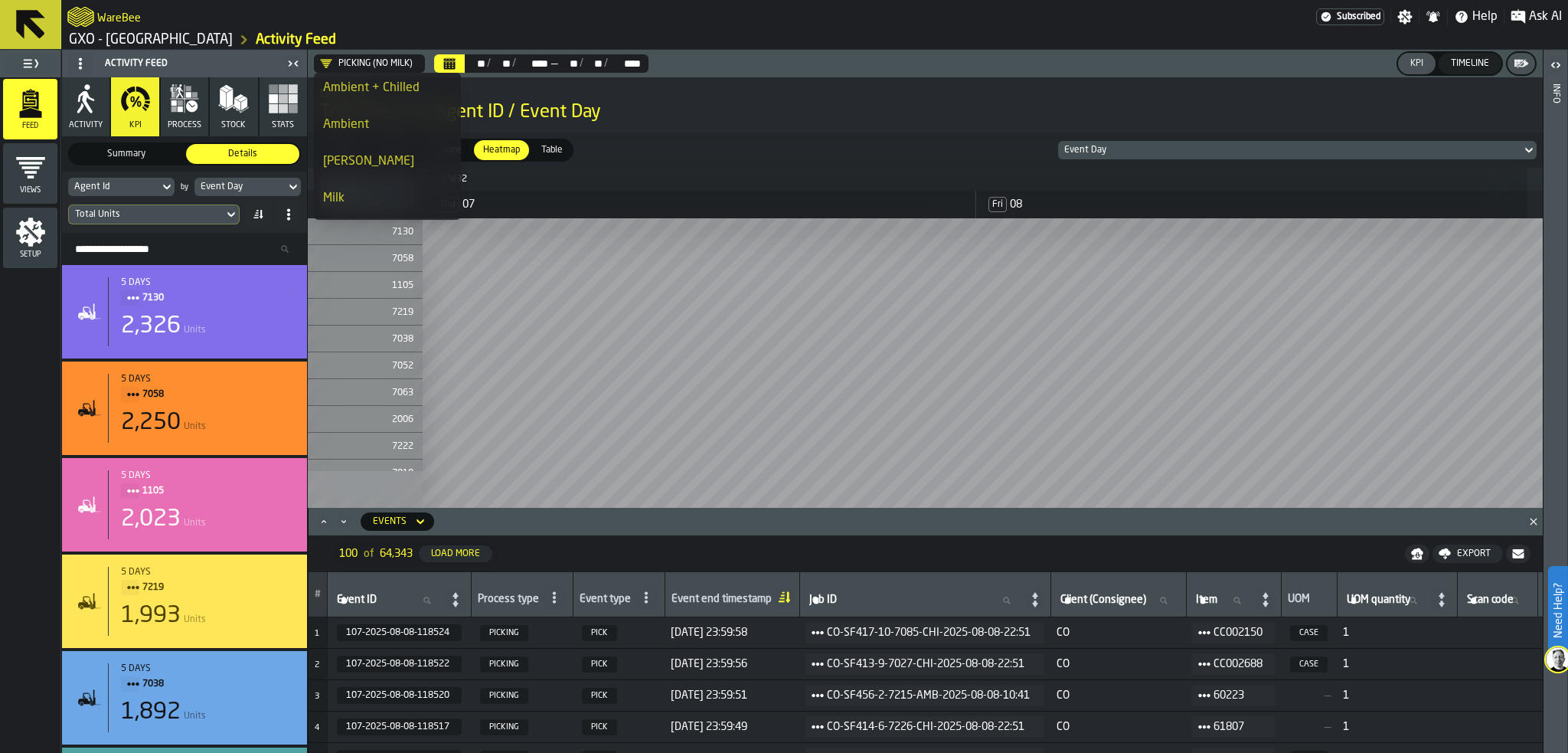
click at [364, 122] on div "Ambient" at bounding box center [387, 124] width 129 height 18
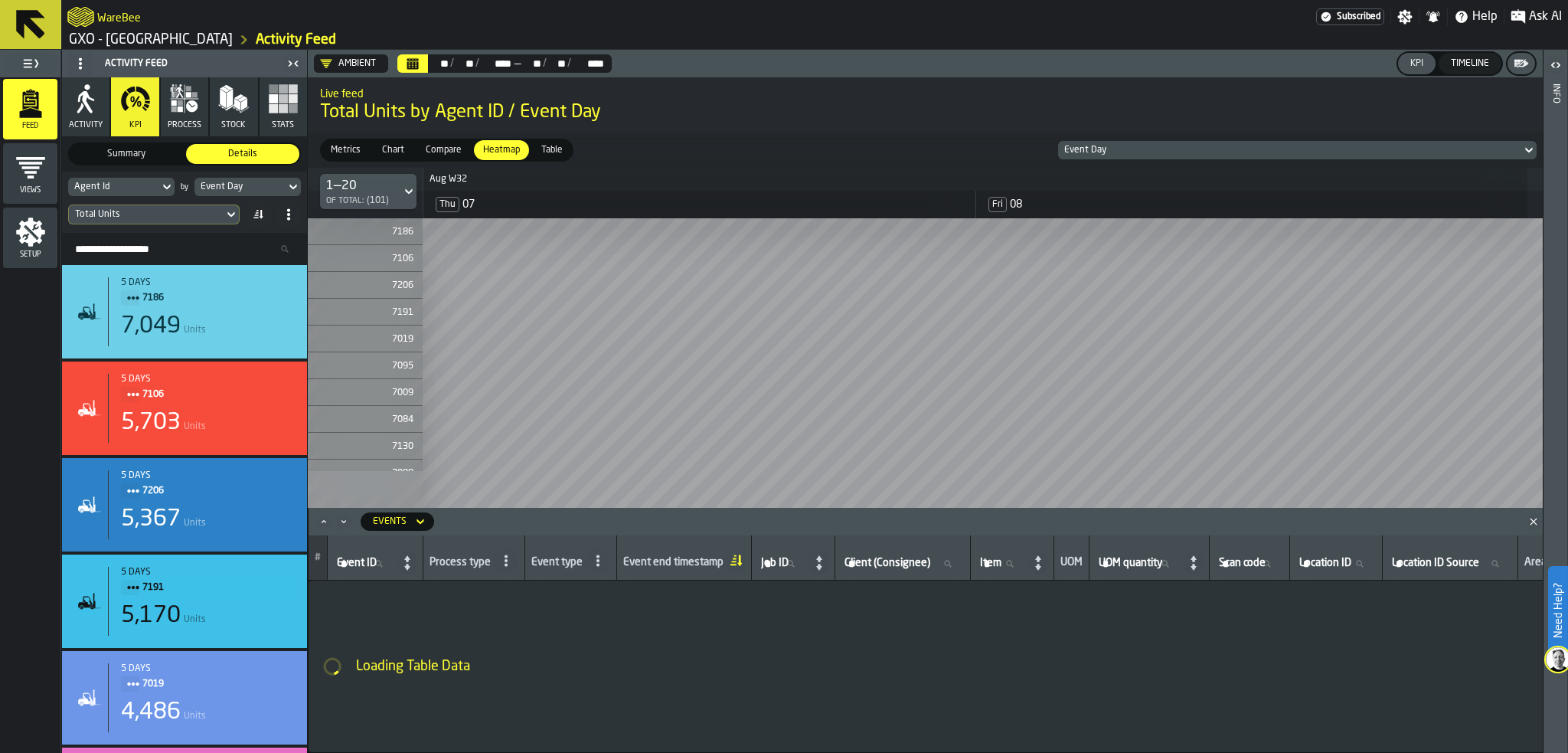
click at [336, 64] on div "Ambient" at bounding box center [347, 63] width 56 height 12
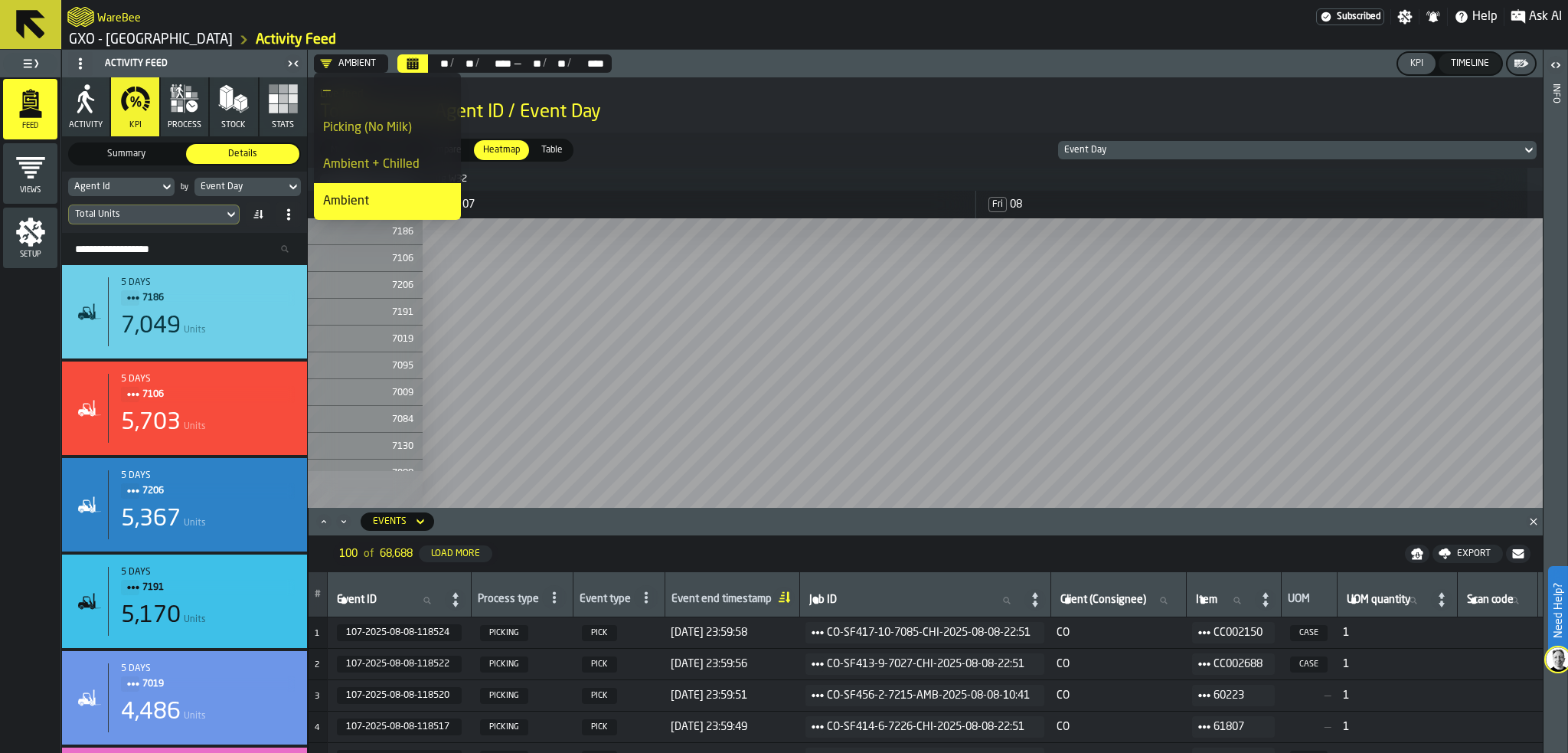
click at [373, 119] on div "Picking (No Milk)" at bounding box center [387, 127] width 129 height 18
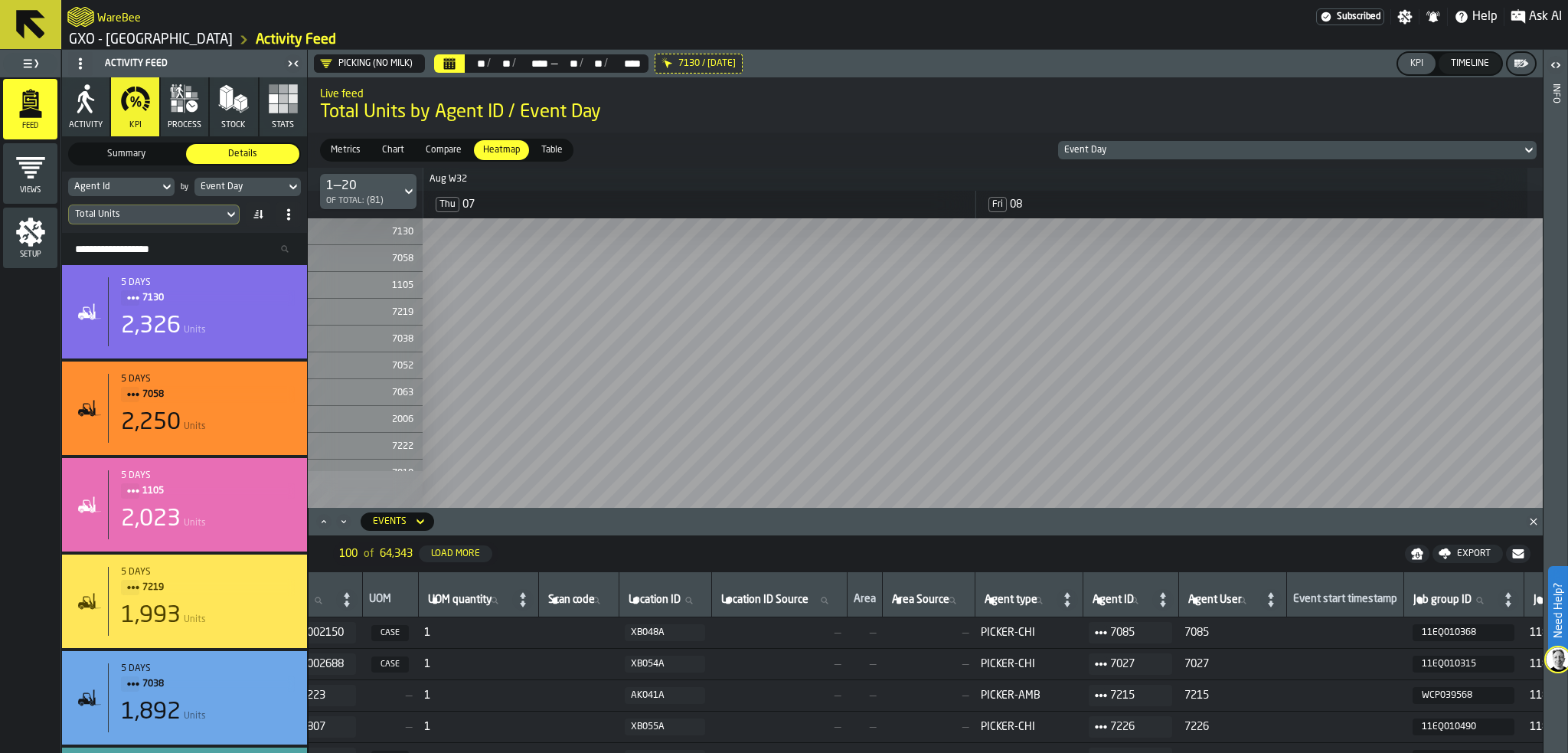
scroll to position [0, 929]
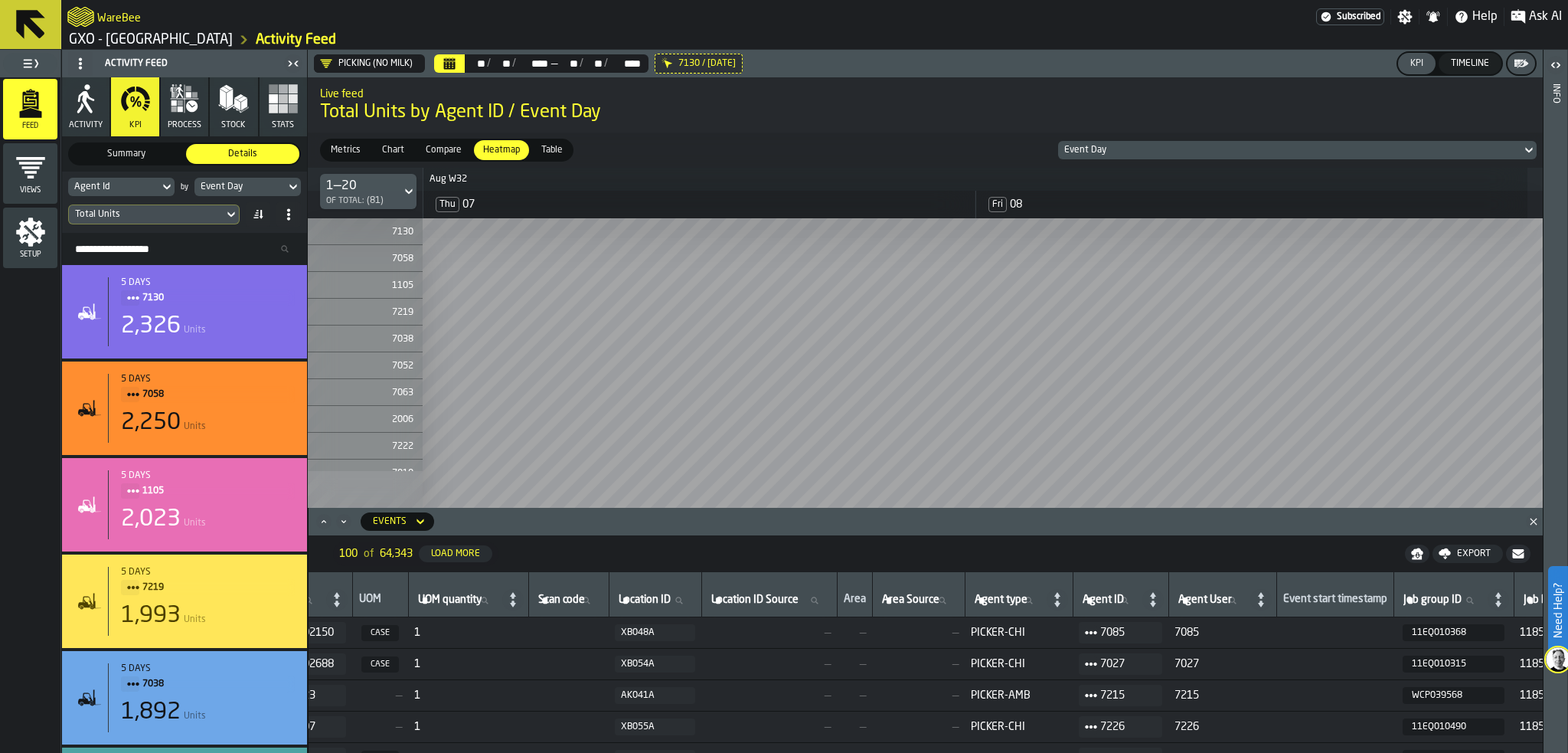
click at [1165, 588] on div "Agent ID Agent ID" at bounding box center [1122, 594] width 86 height 32
click at [1141, 594] on input "Agent ID Agent ID" at bounding box center [1110, 600] width 61 height 20
type input "**"
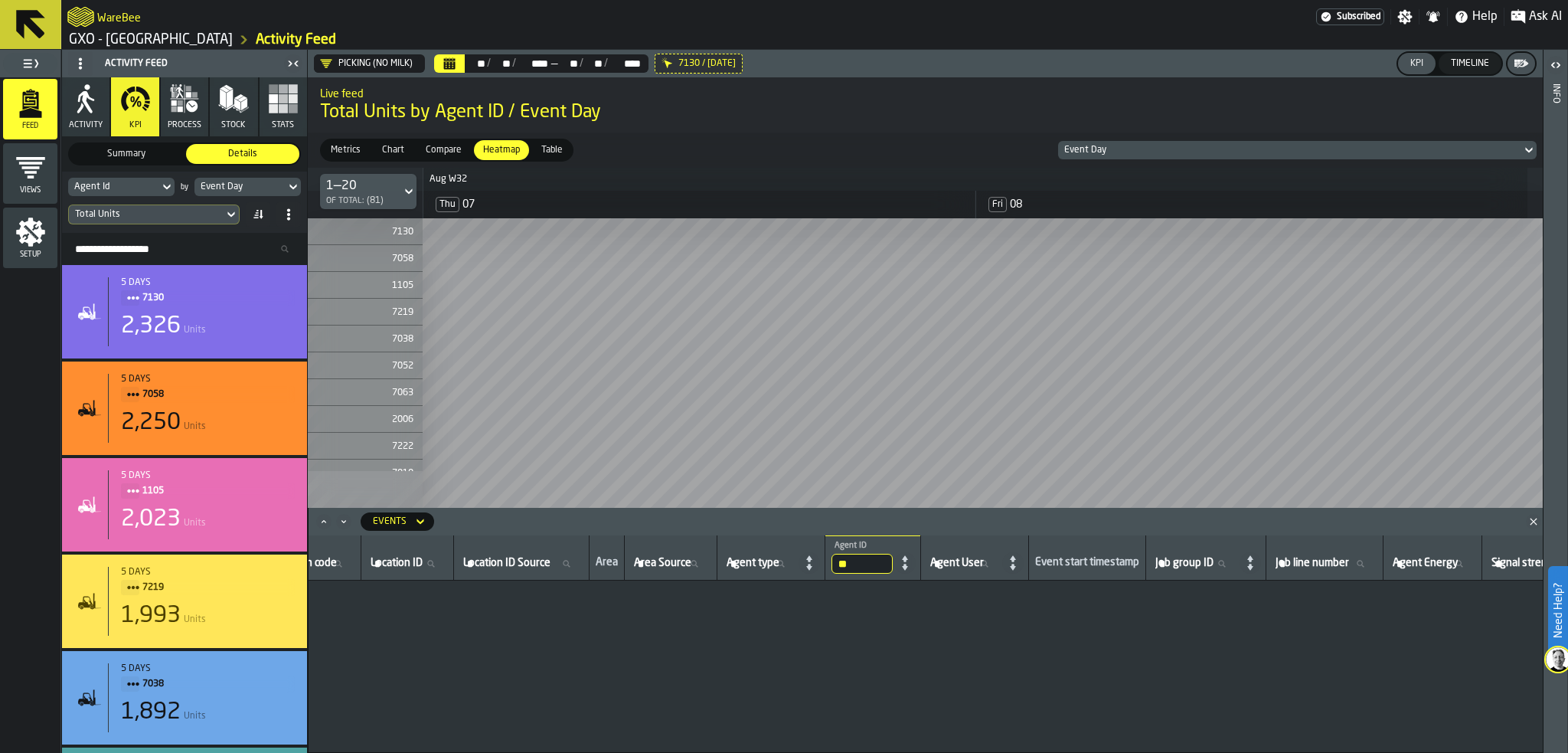
click at [893, 558] on input "**" at bounding box center [862, 564] width 61 height 20
type input "****"
drag, startPoint x: 596, startPoint y: 747, endPoint x: 540, endPoint y: 749, distance: 56.0
click at [541, 749] on div "# Event ID Event ID Process type Event type Event end timestamp Job ID Job ID C…" at bounding box center [926, 644] width 1234 height 218
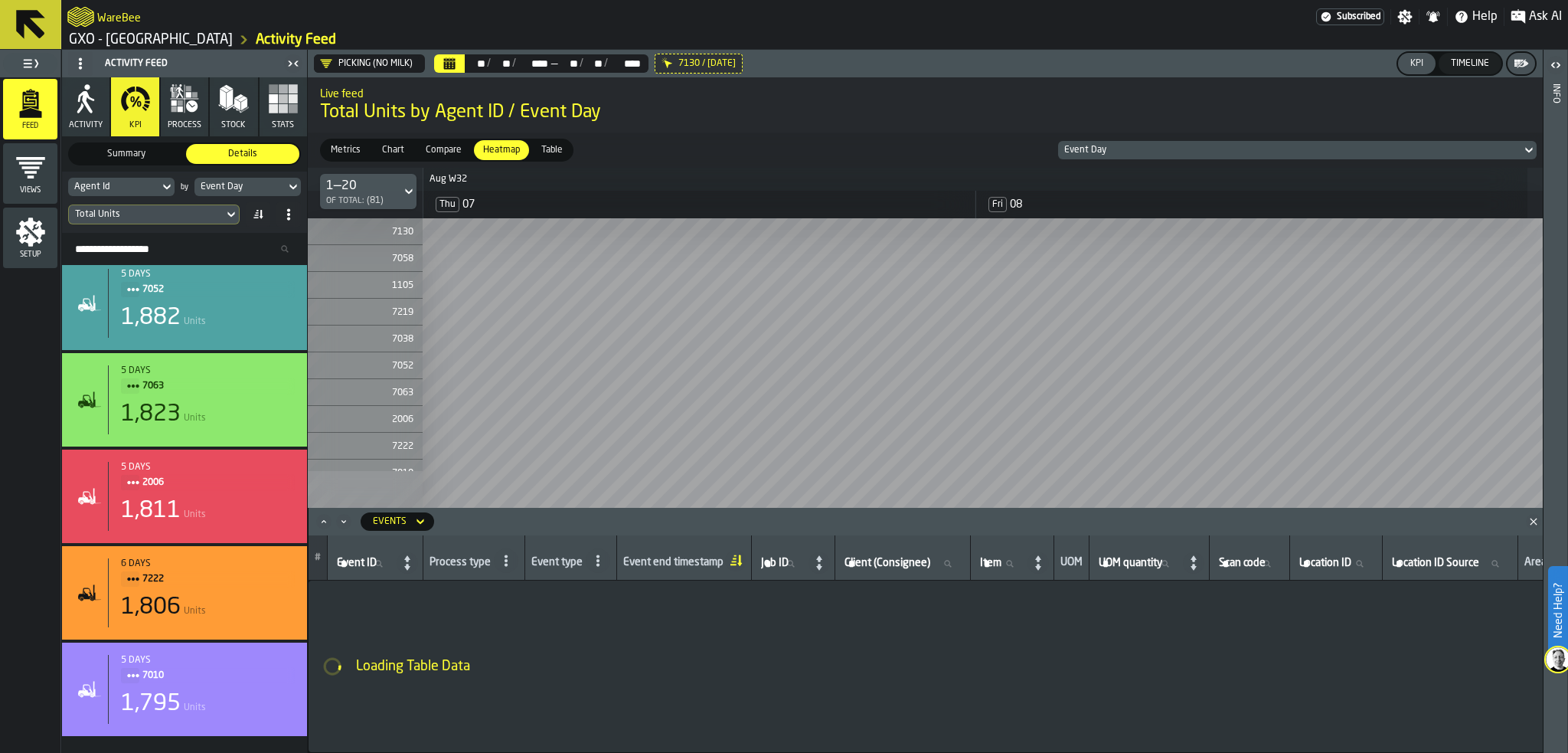
scroll to position [230, 0]
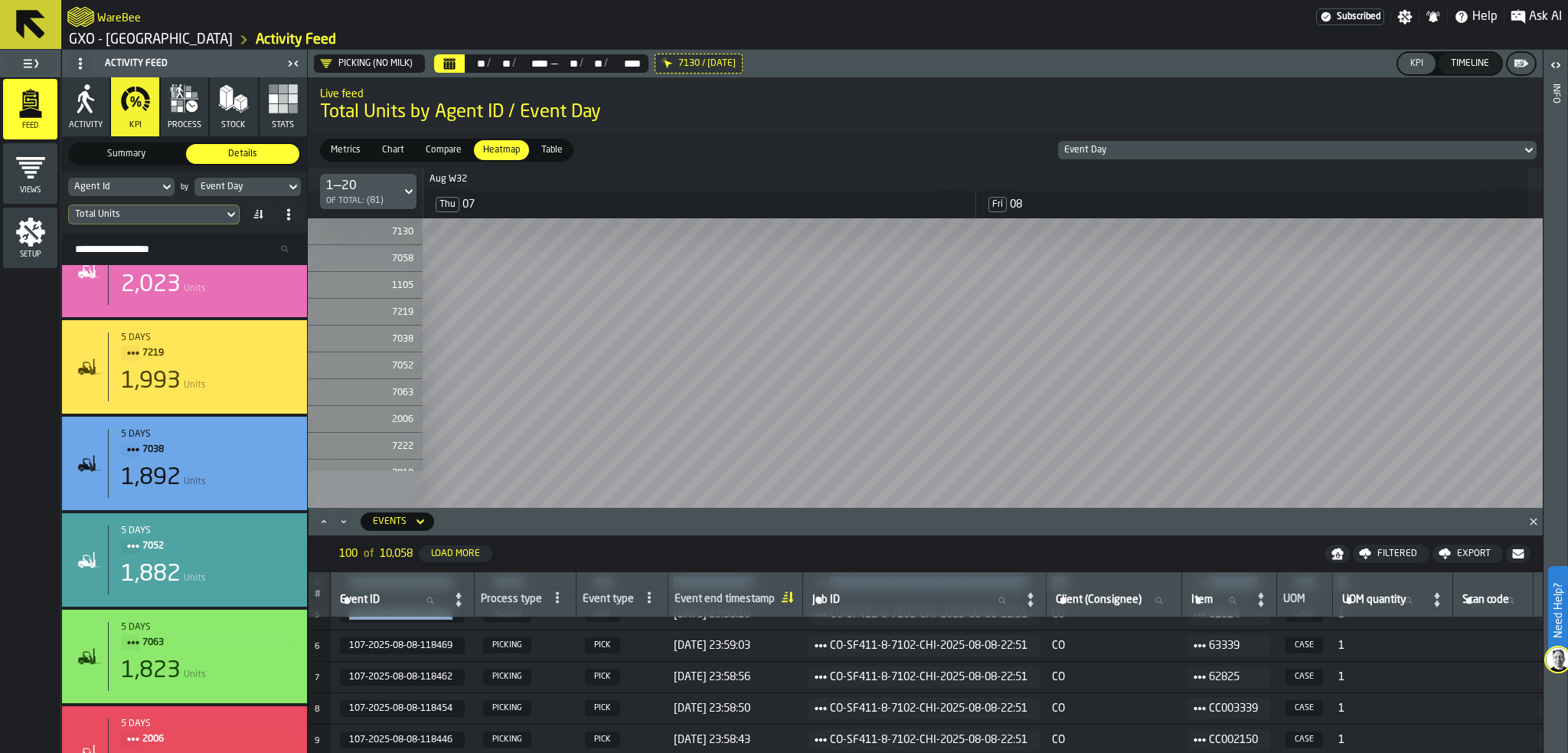
drag, startPoint x: 468, startPoint y: 749, endPoint x: 517, endPoint y: 749, distance: 49.0
click at [517, 749] on div "# Event ID Event ID Process type Event type Event end timestamp Job ID Job ID C…" at bounding box center [926, 662] width 1234 height 181
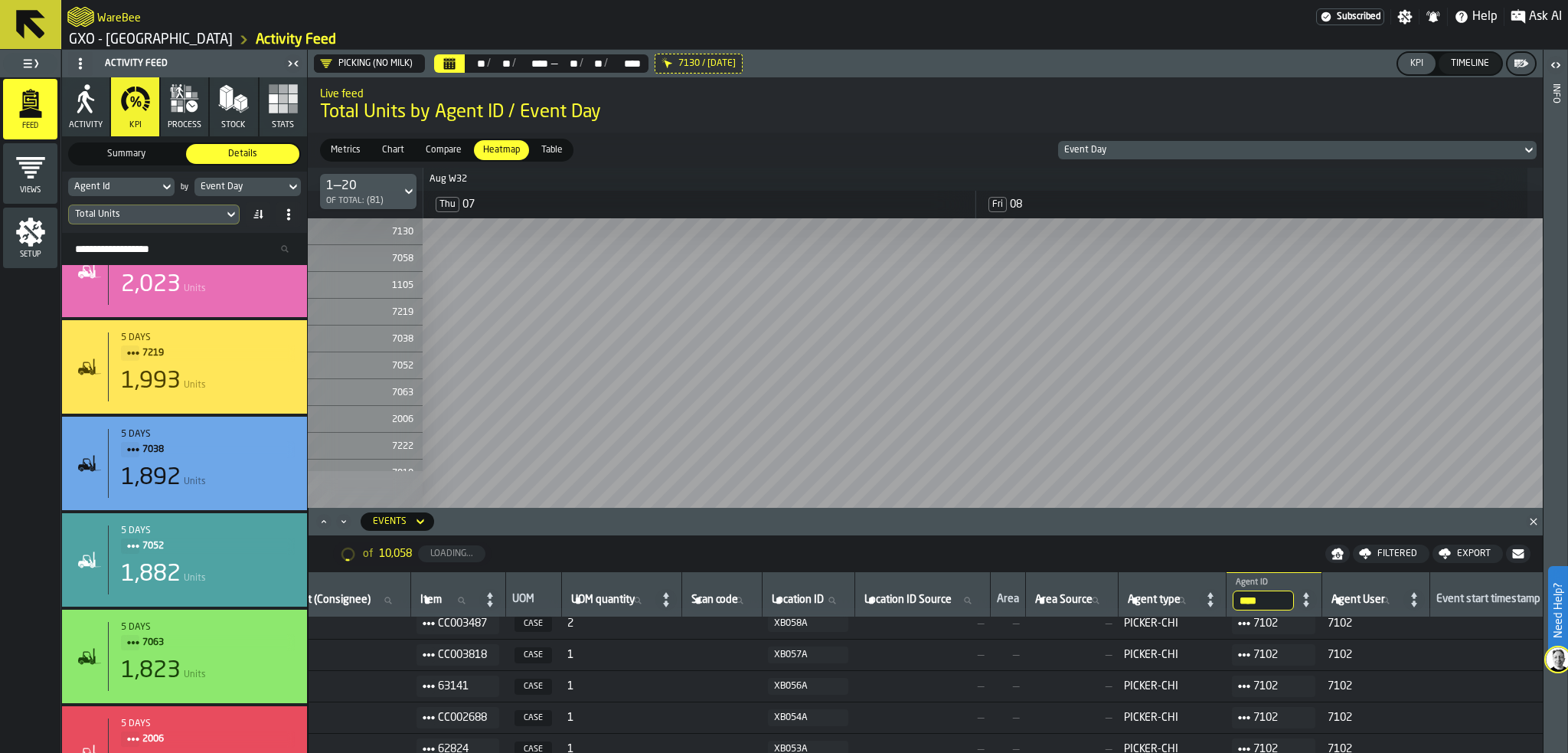
scroll to position [0, 768]
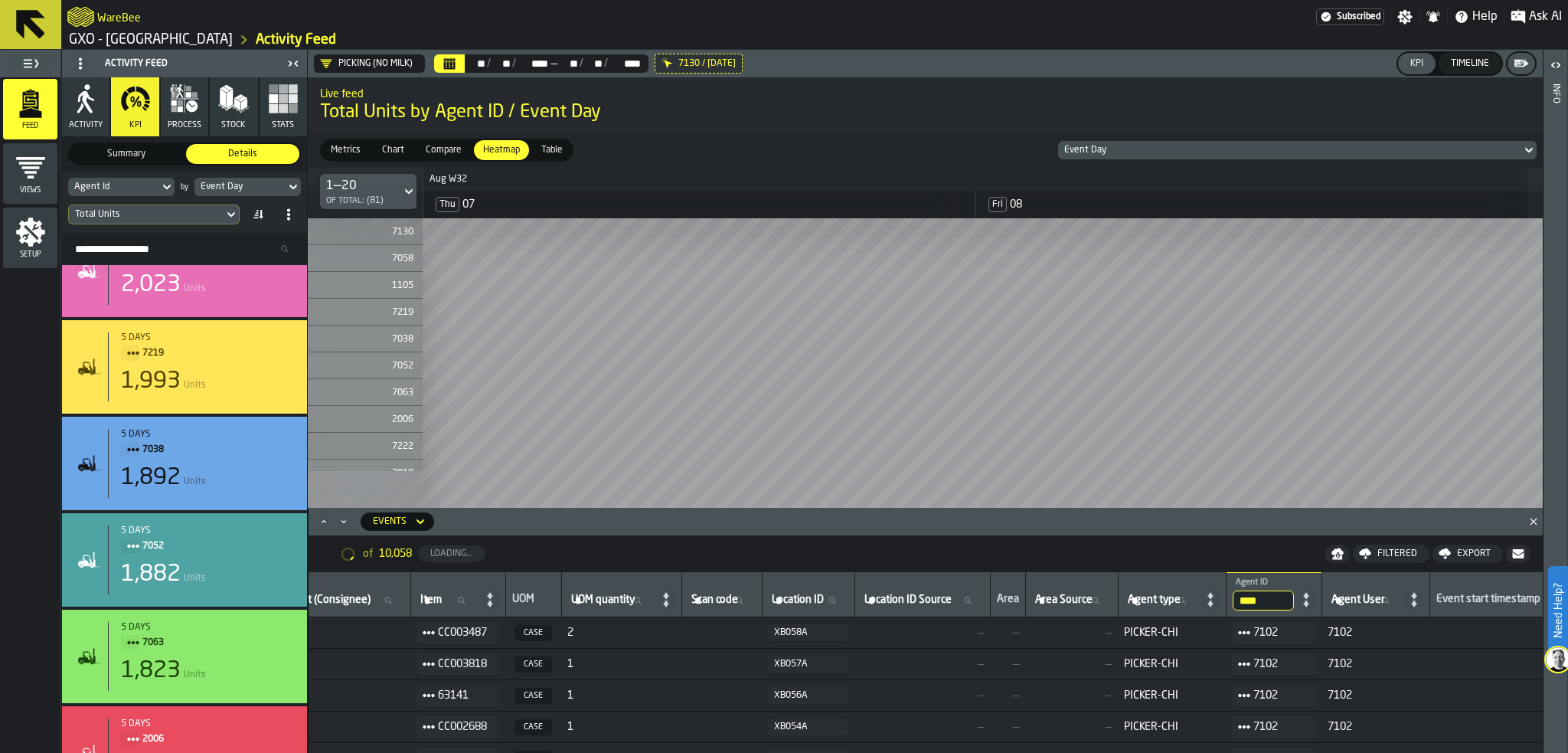
click at [1294, 600] on input "****" at bounding box center [1263, 600] width 61 height 20
click at [1294, 605] on input "****" at bounding box center [1263, 600] width 61 height 20
click at [1470, 552] on div "Export" at bounding box center [1474, 553] width 46 height 10
click at [1390, 603] on icon at bounding box center [1385, 600] width 10 height 10
click at [1402, 603] on input "Agent User Agent User" at bounding box center [1365, 600] width 73 height 20
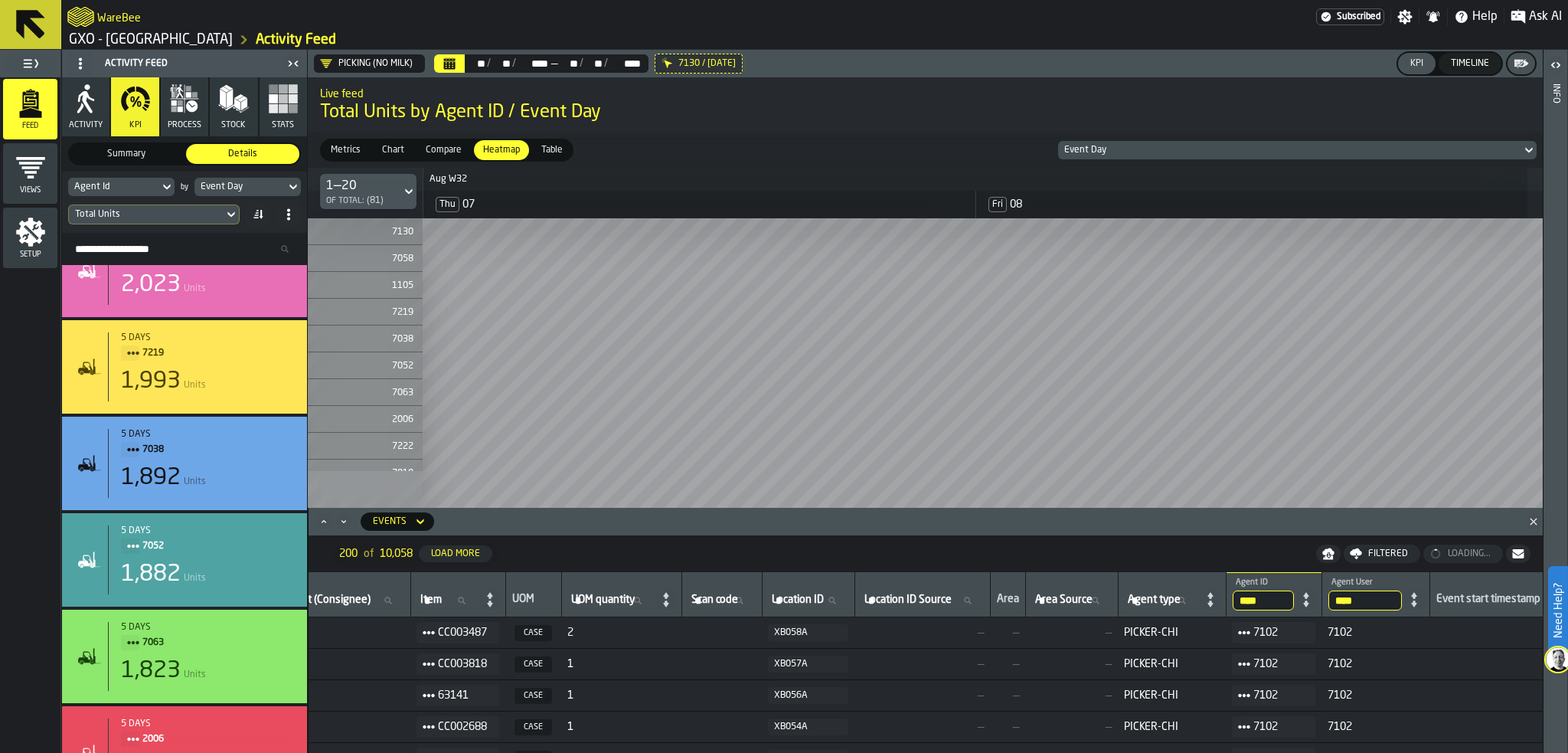
type input "****"
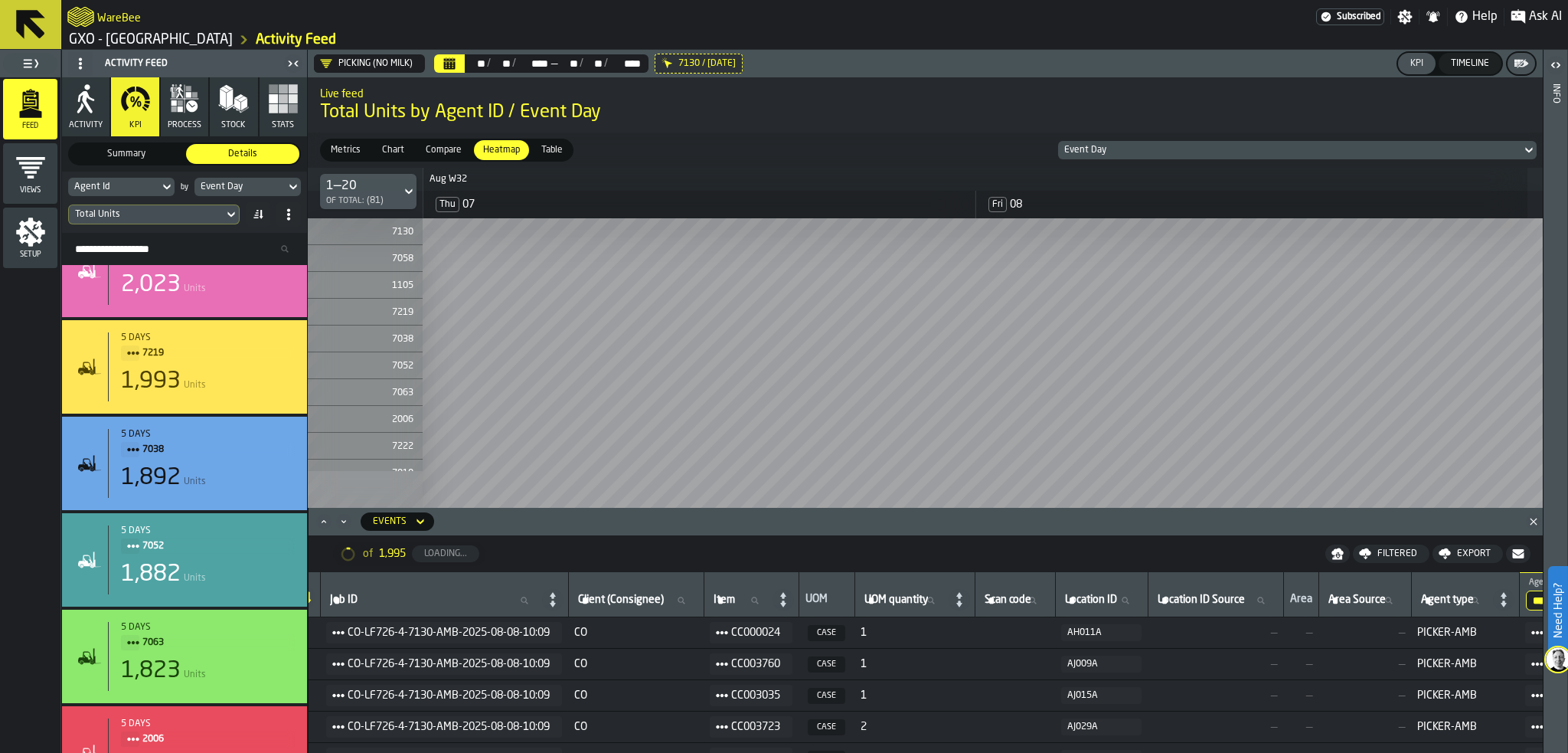
scroll to position [0, 0]
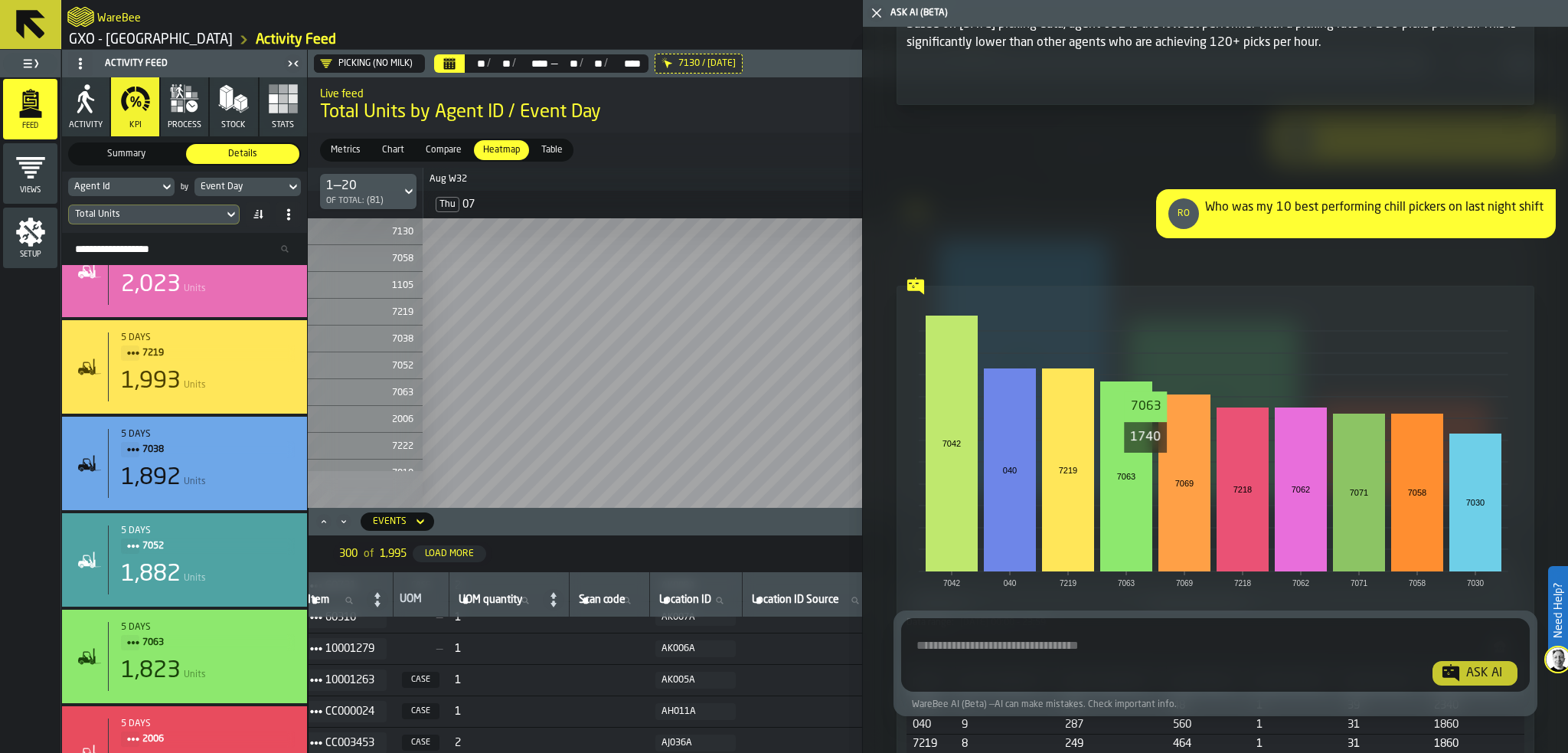
scroll to position [2834, 0]
